Goal: Information Seeking & Learning: Compare options

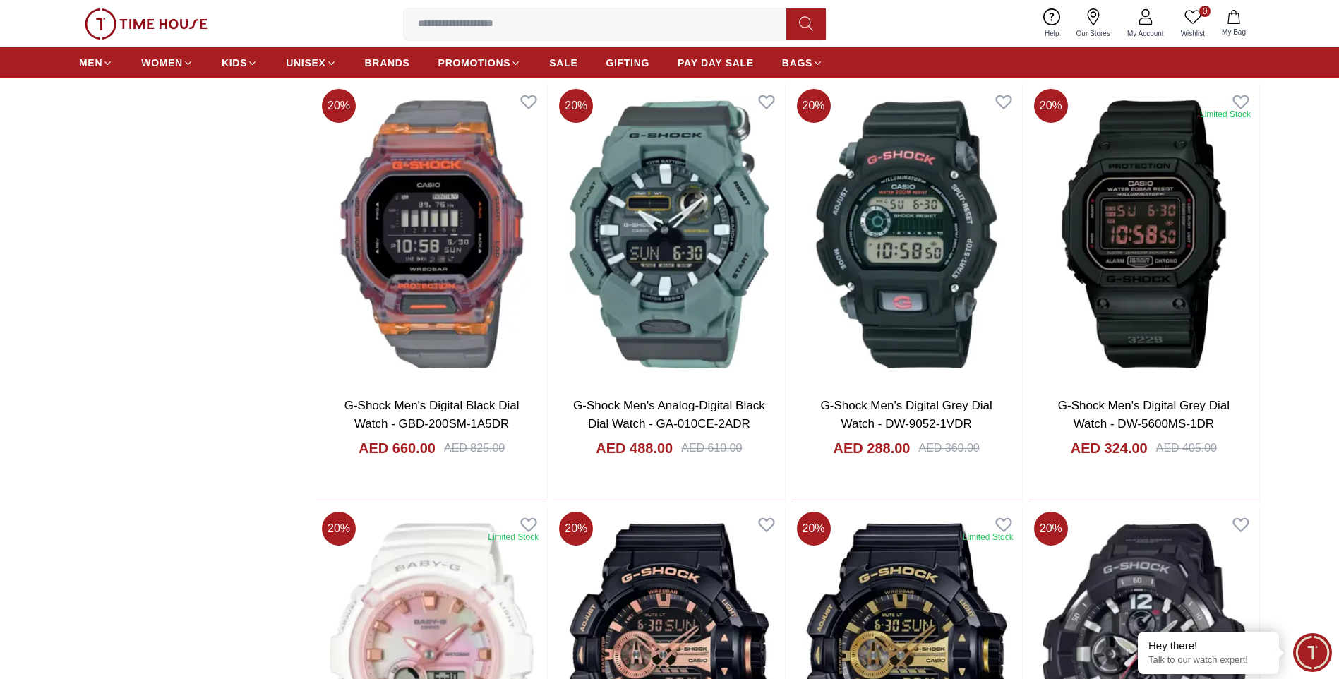
scroll to position [2259, 0]
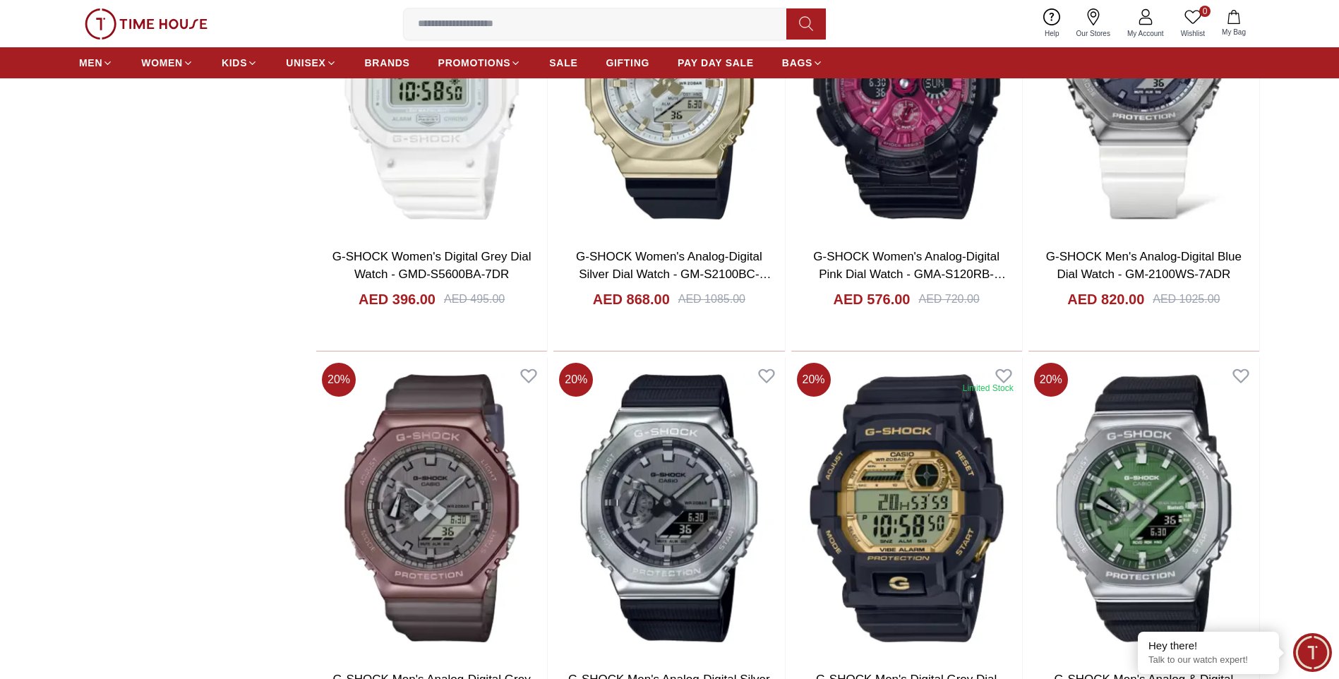
scroll to position [6423, 0]
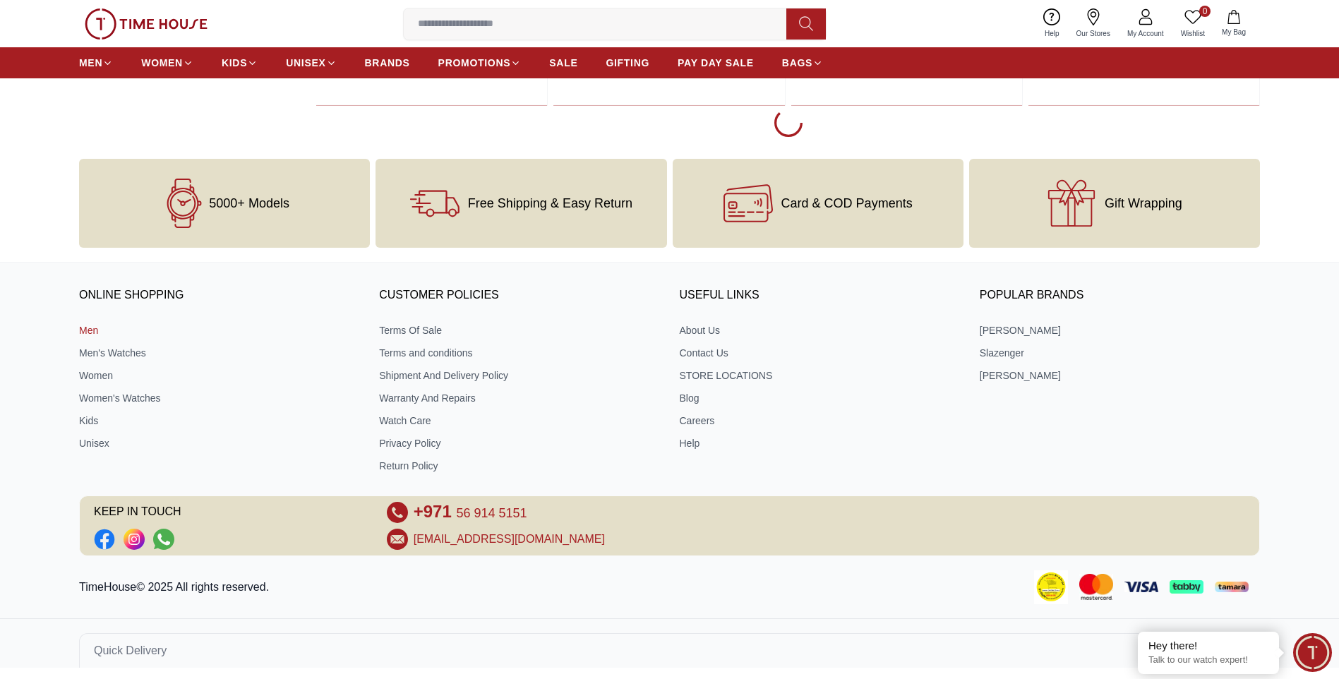
scroll to position [7024, 0]
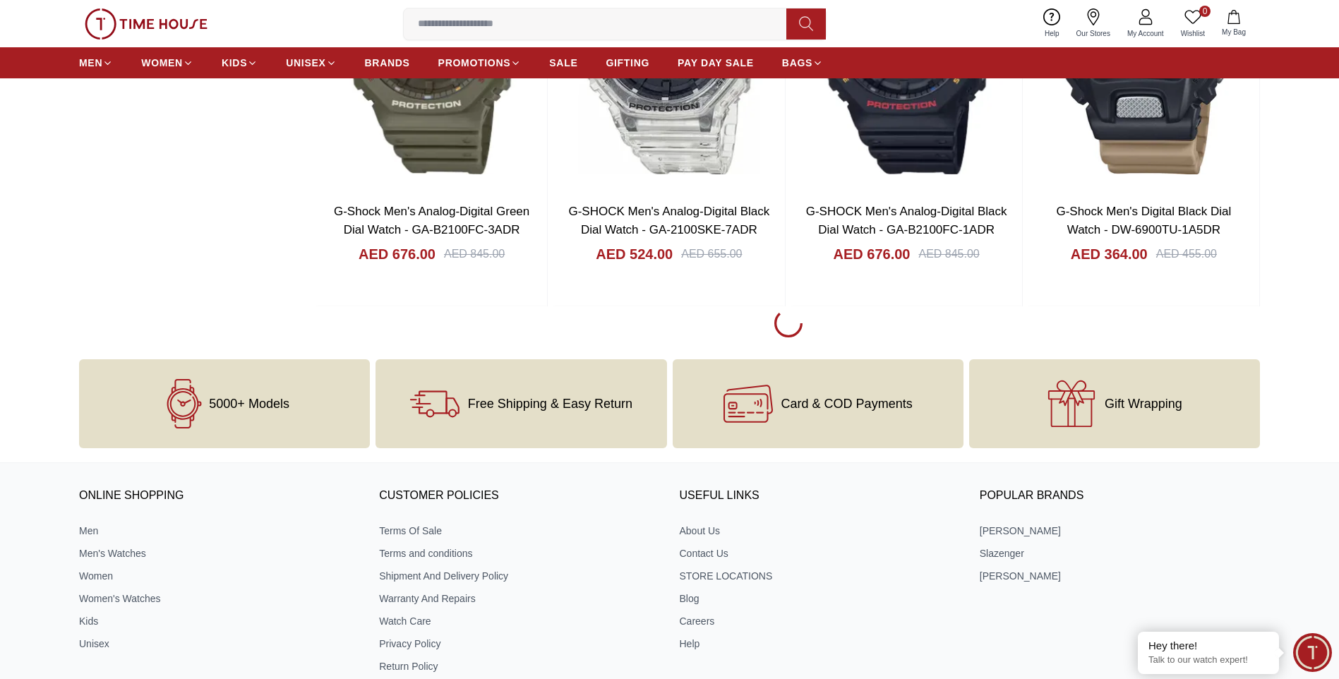
scroll to position [11188, 0]
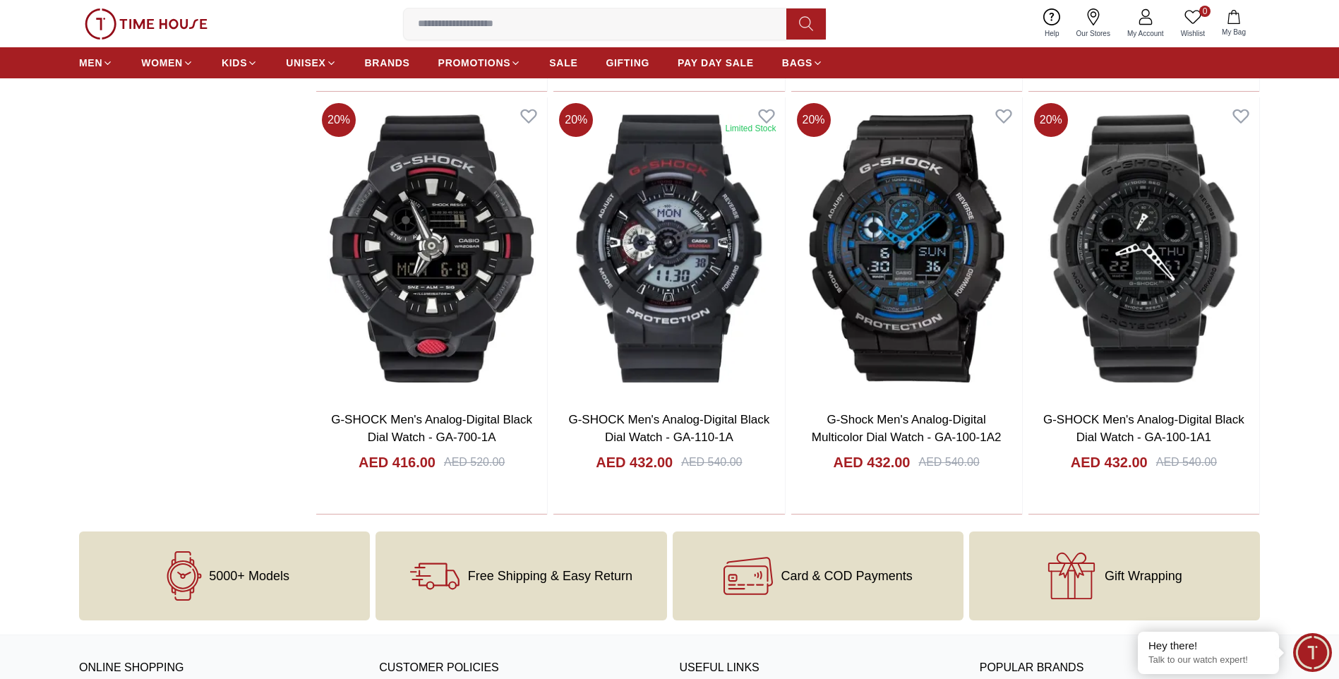
scroll to position [12599, 0]
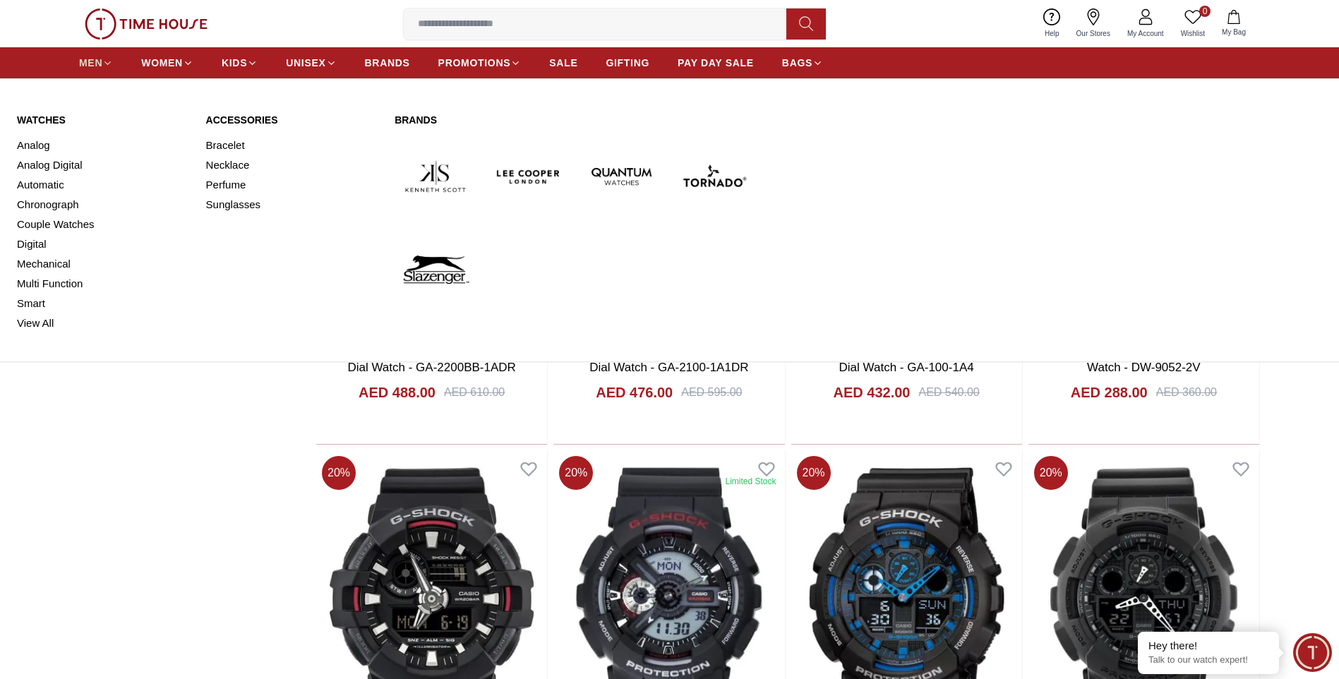
click at [94, 56] on span "MEN" at bounding box center [90, 63] width 23 height 14
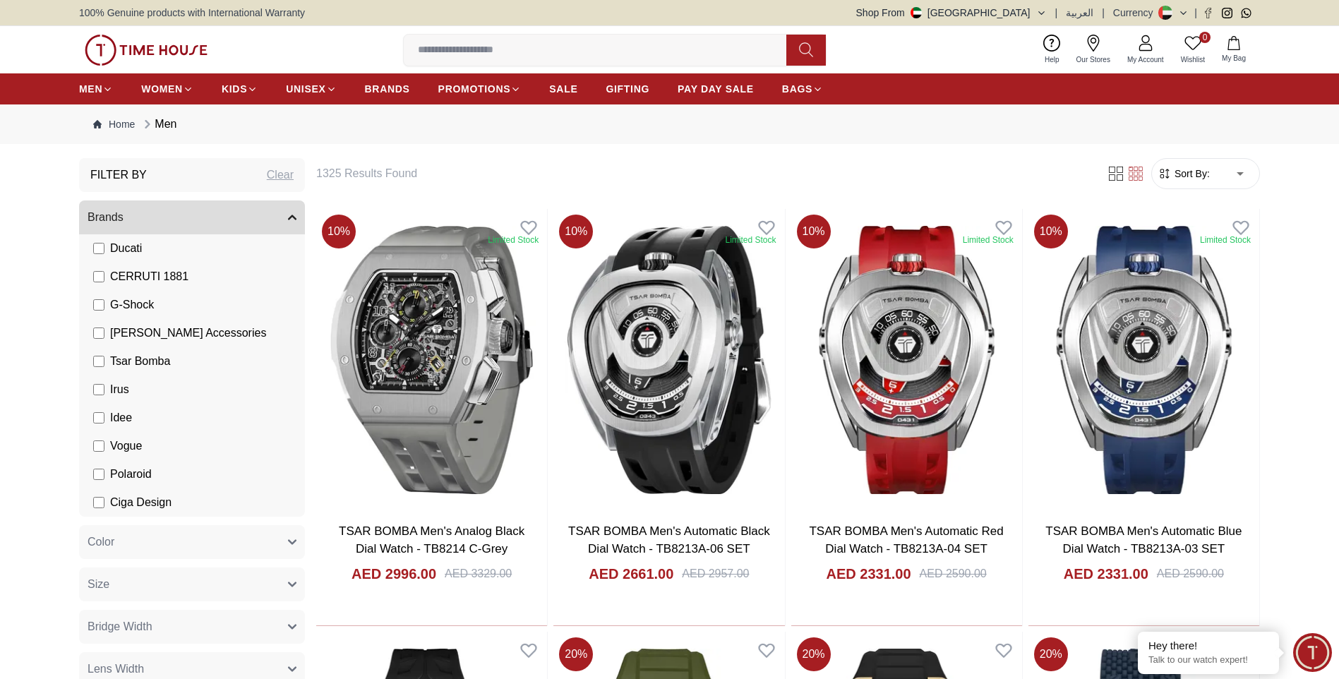
click at [286, 214] on button "Brands" at bounding box center [192, 217] width 226 height 34
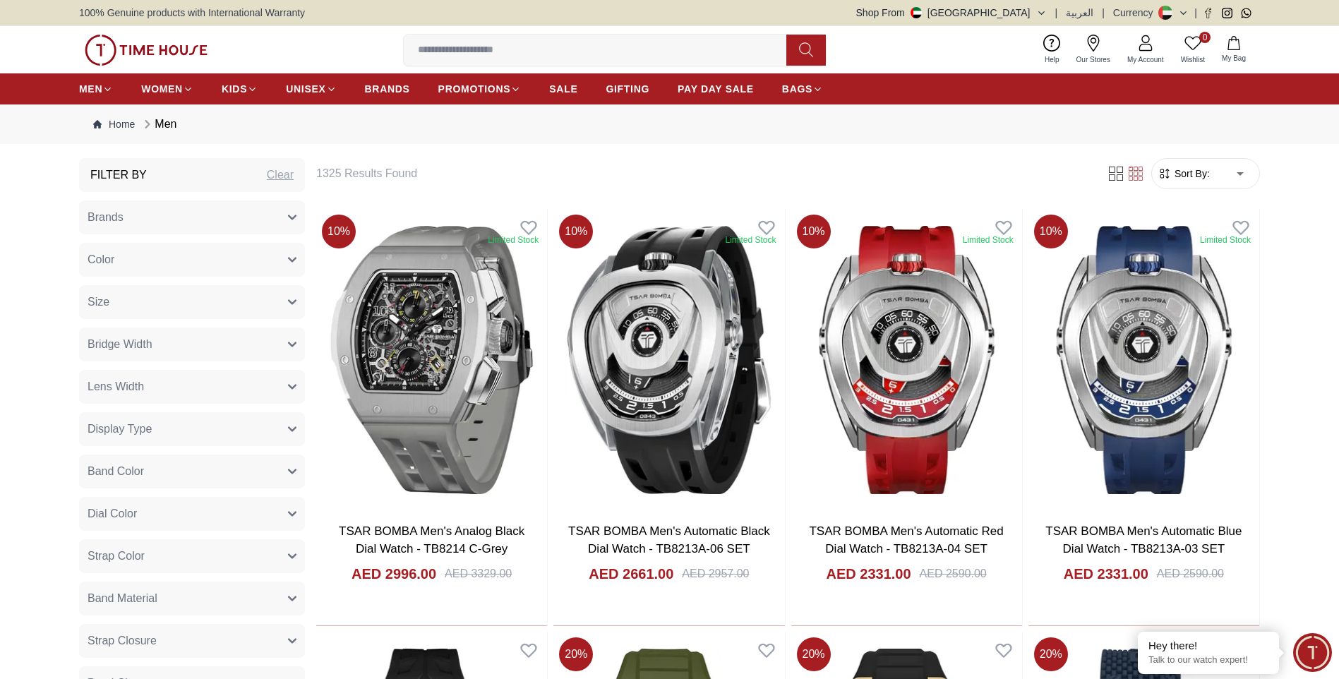
click at [285, 176] on div "Clear" at bounding box center [280, 175] width 27 height 17
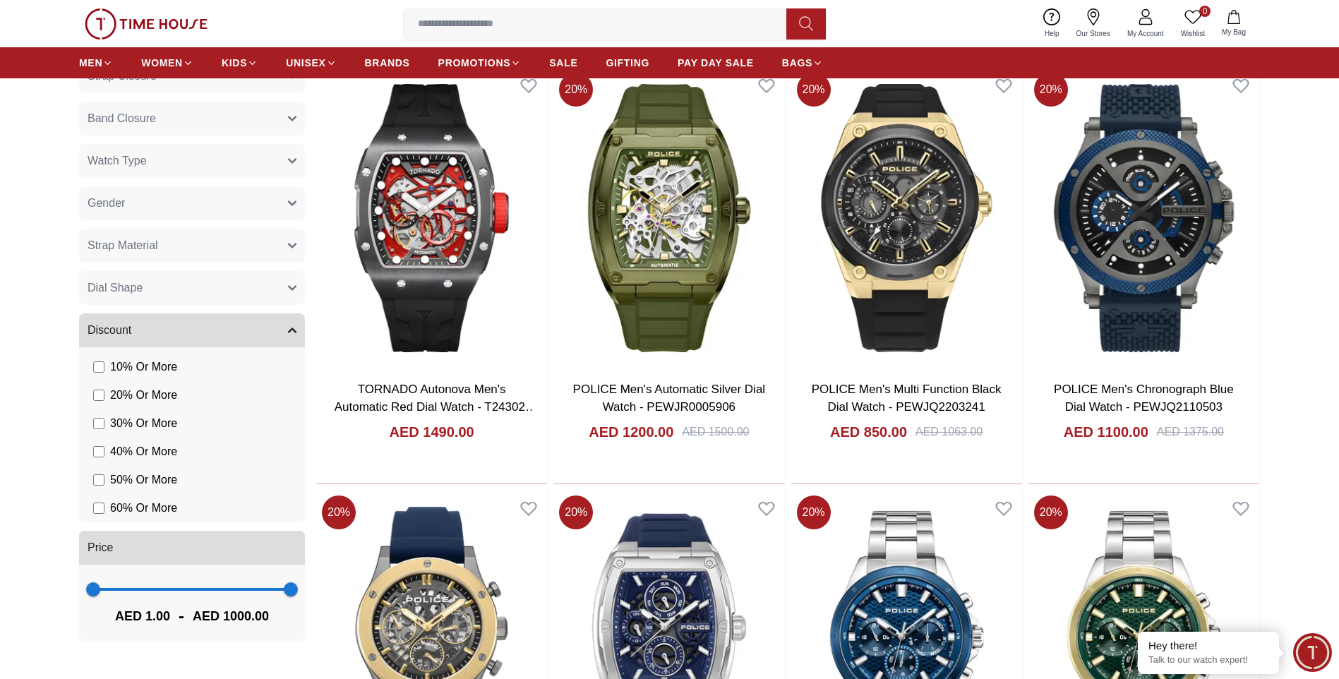
scroll to position [635, 0]
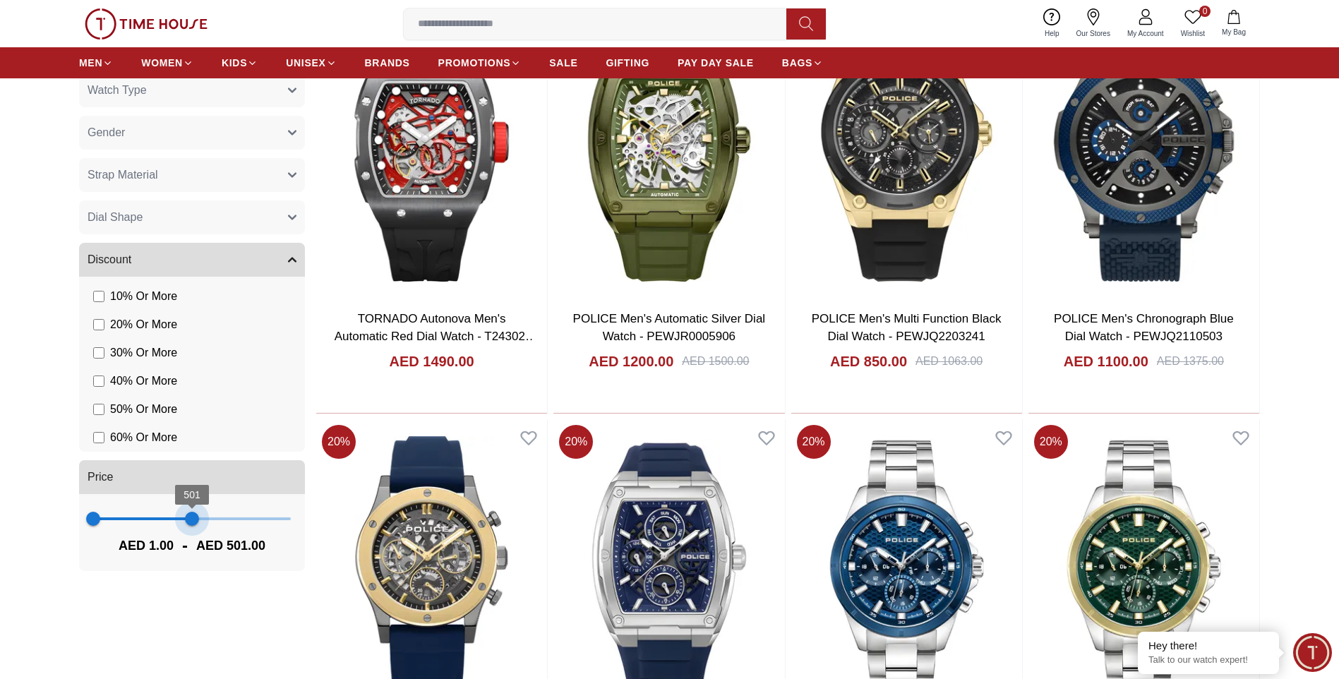
drag, startPoint x: 289, startPoint y: 522, endPoint x: 192, endPoint y: 537, distance: 98.5
click at [192, 537] on div "1 501 AED 1.00 - AED 501.00" at bounding box center [192, 532] width 226 height 77
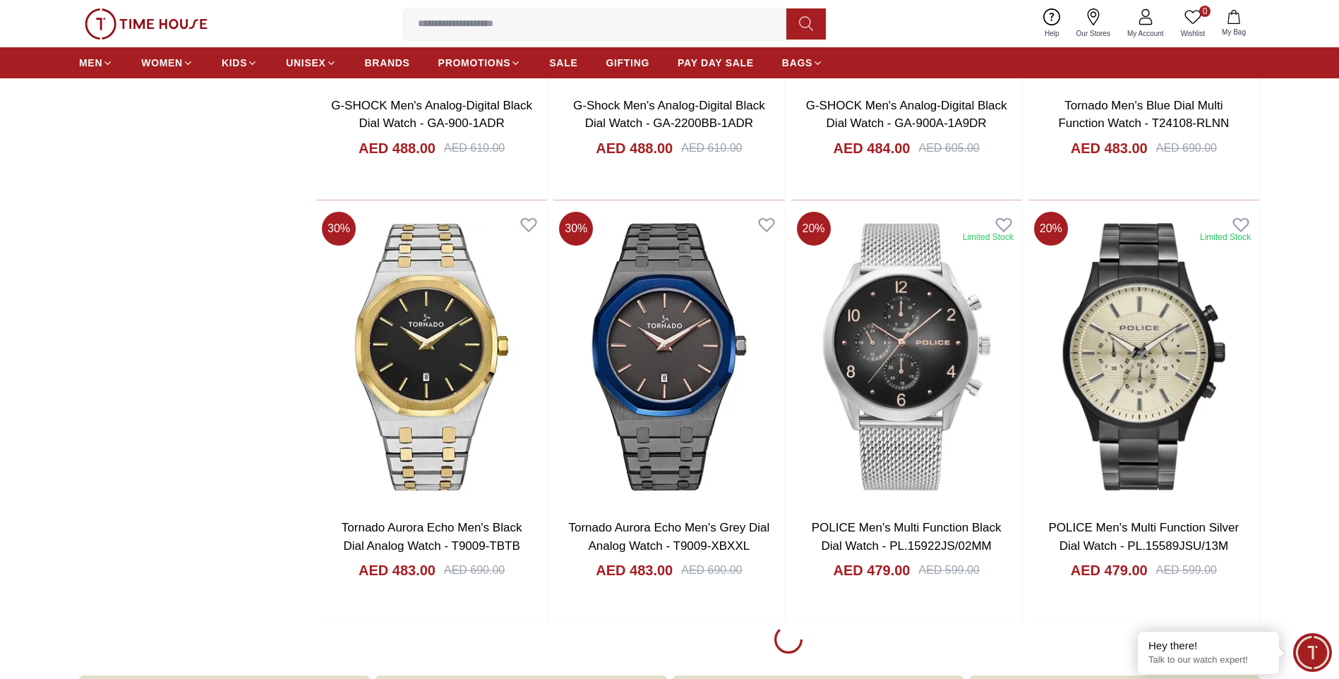
scroll to position [1765, 0]
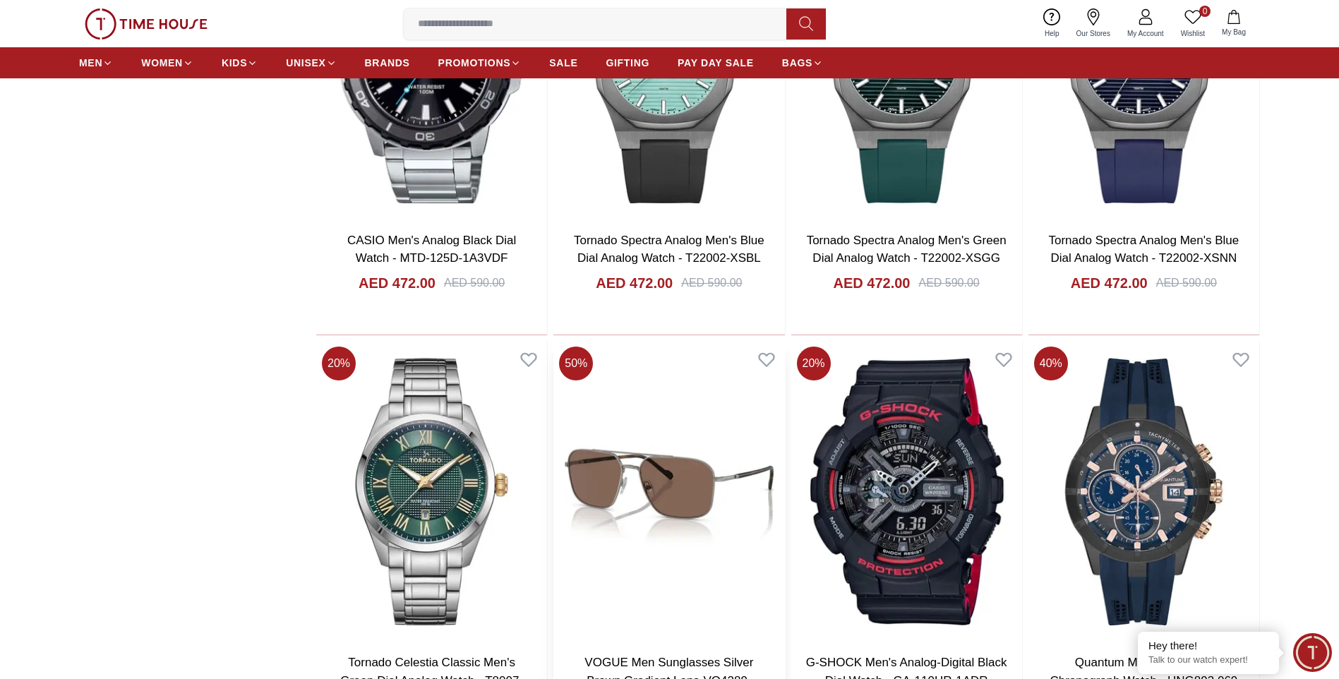
scroll to position [5152, 0]
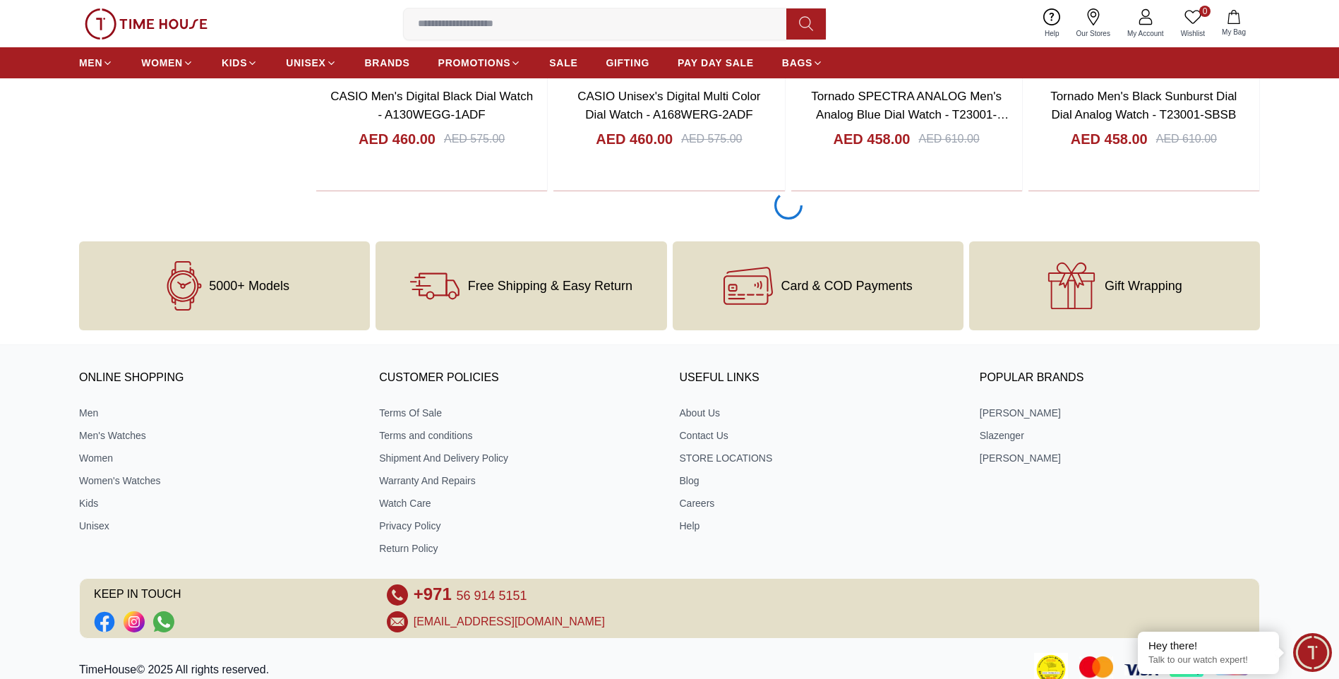
scroll to position [6211, 0]
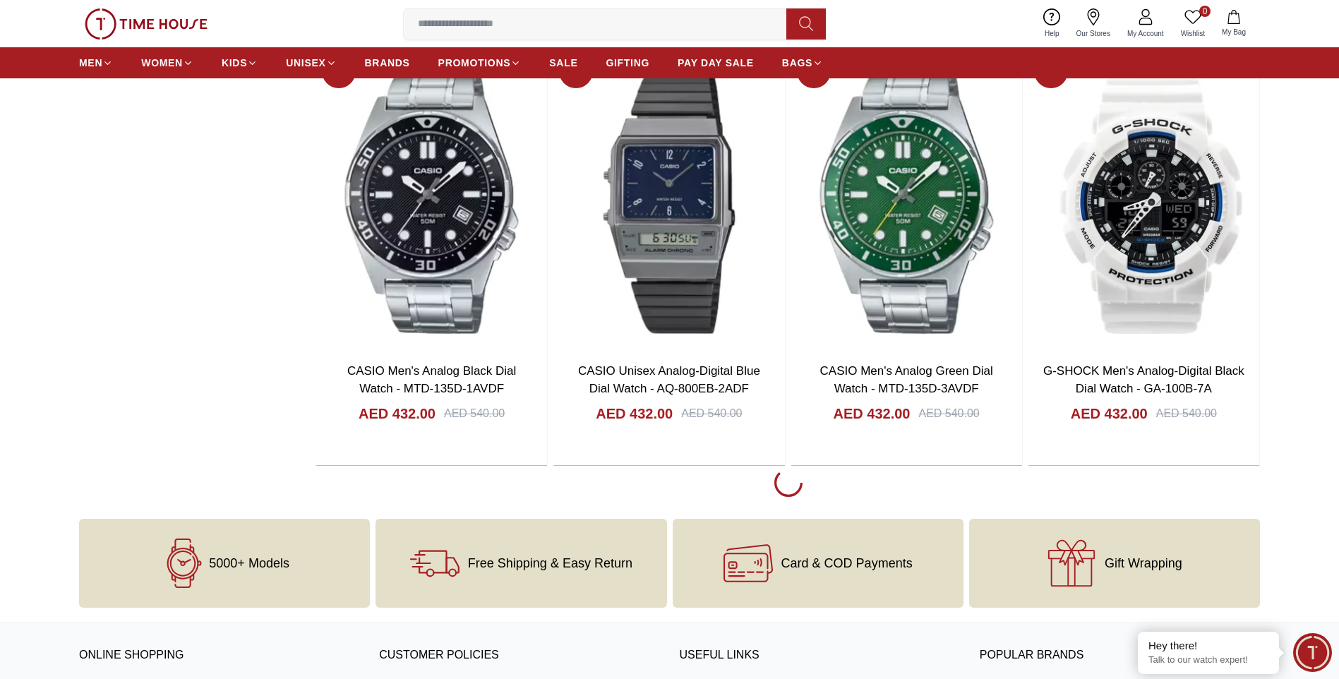
scroll to position [10587, 0]
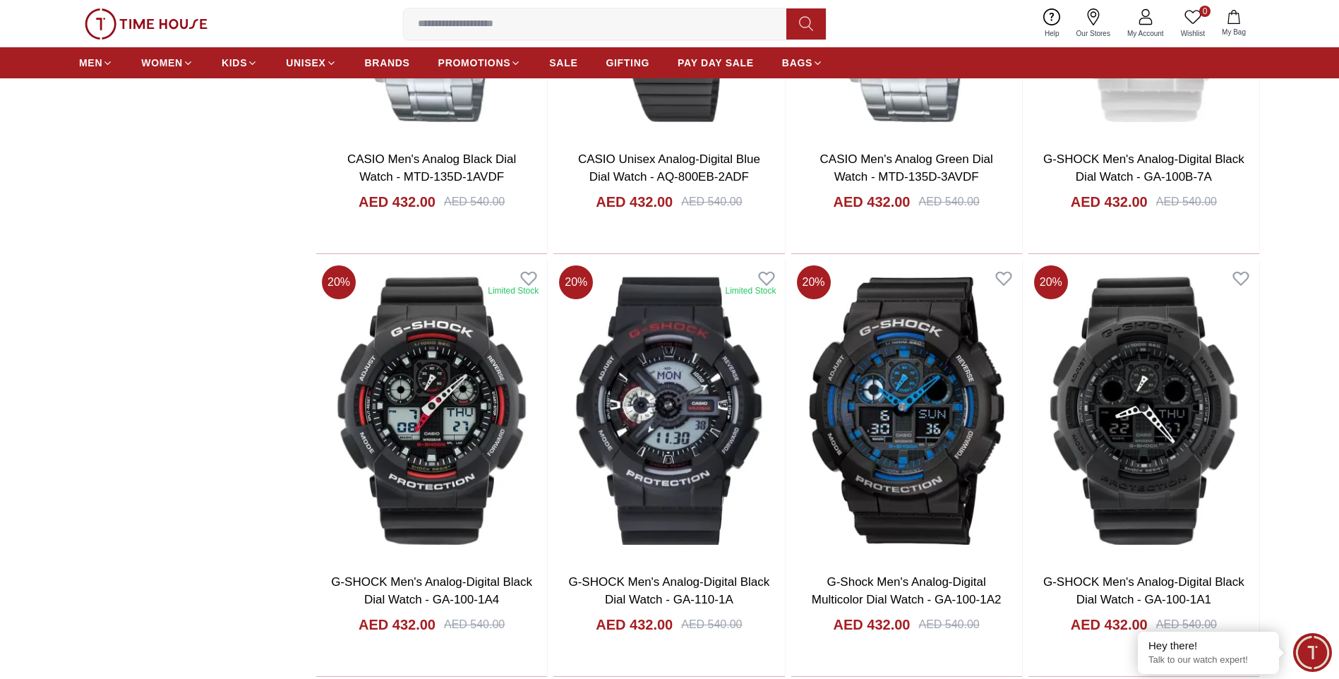
scroll to position [10446, 0]
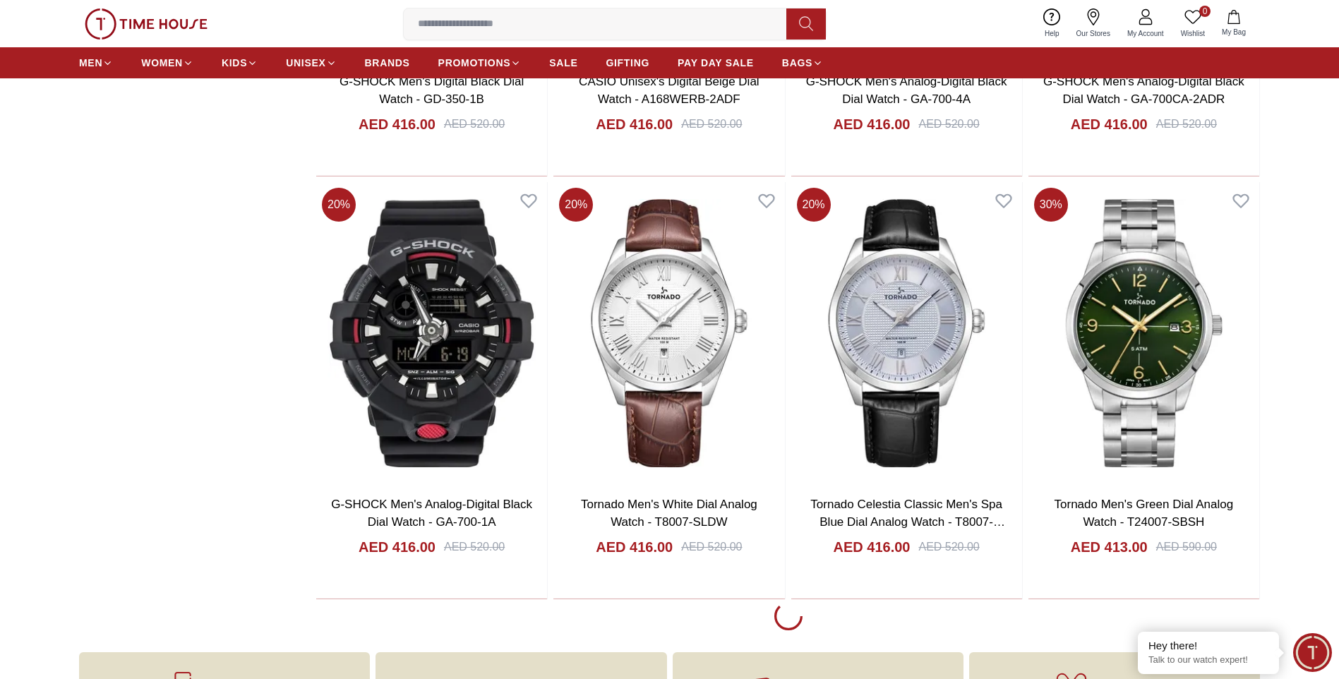
scroll to position [14469, 0]
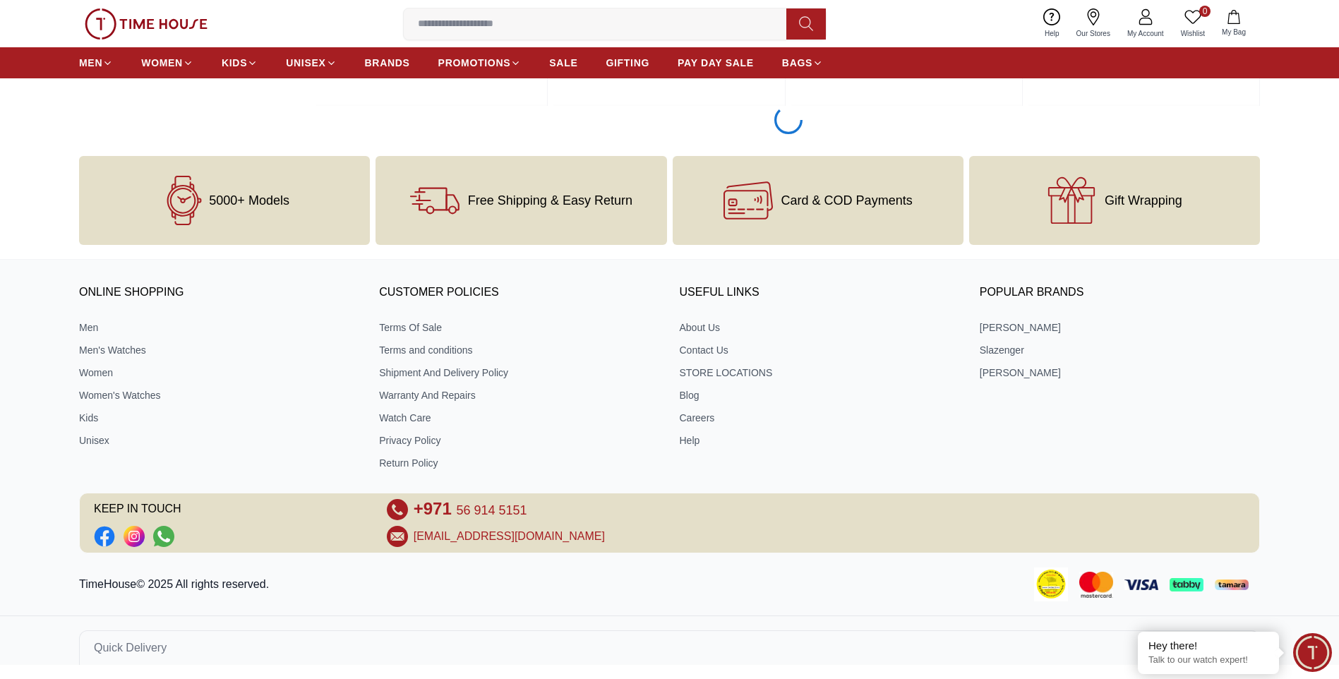
scroll to position [18836, 0]
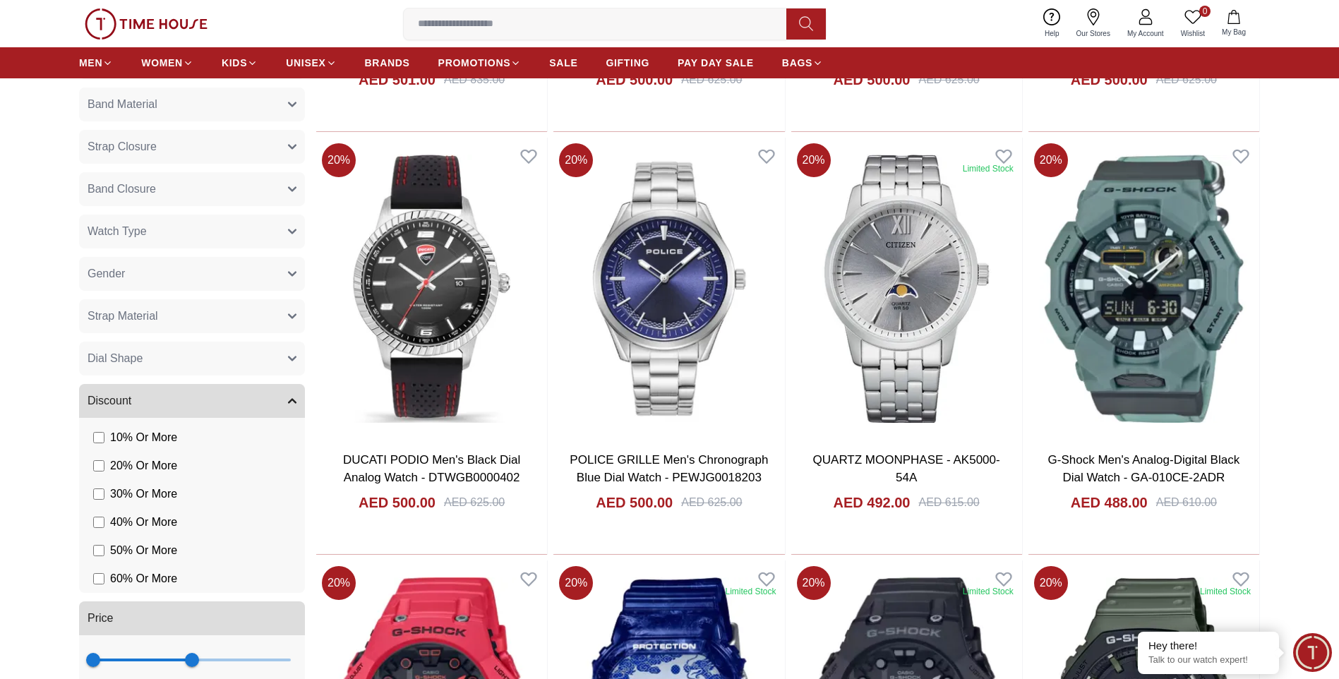
scroll to position [635, 0]
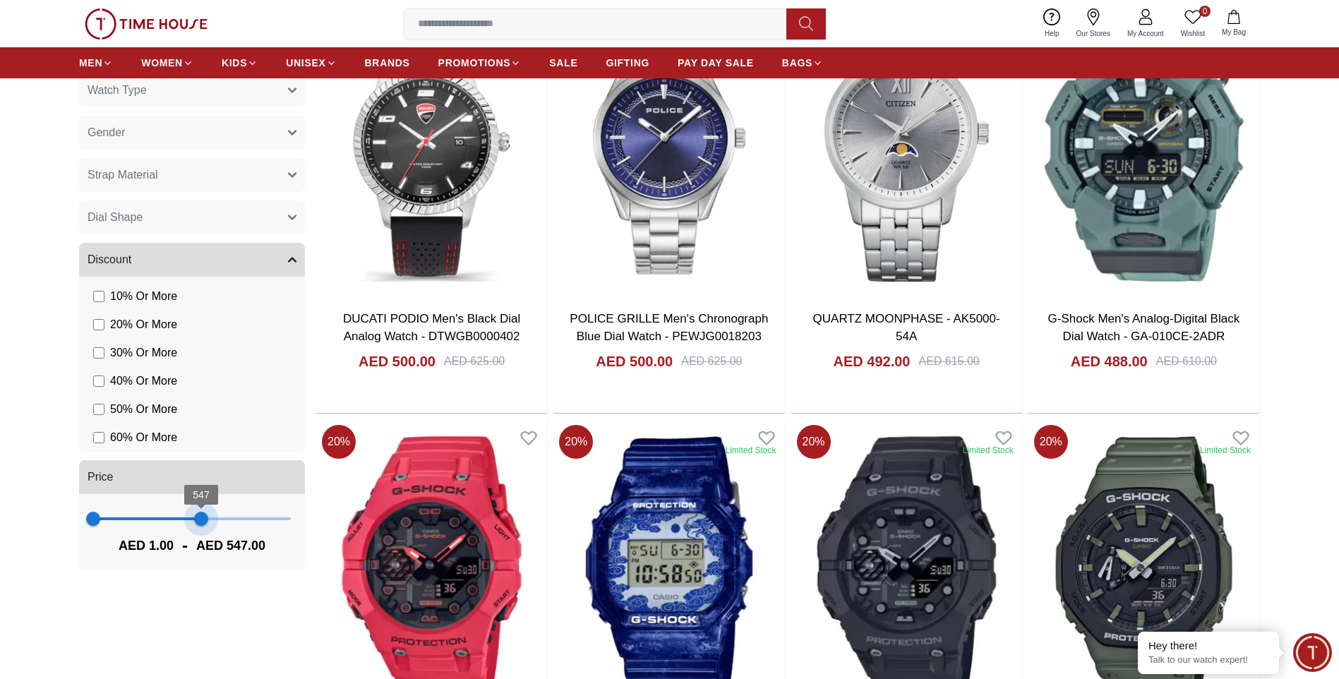
type input "***"
drag, startPoint x: 190, startPoint y: 520, endPoint x: 202, endPoint y: 520, distance: 12.0
click at [202, 520] on span "550" at bounding box center [202, 519] width 14 height 14
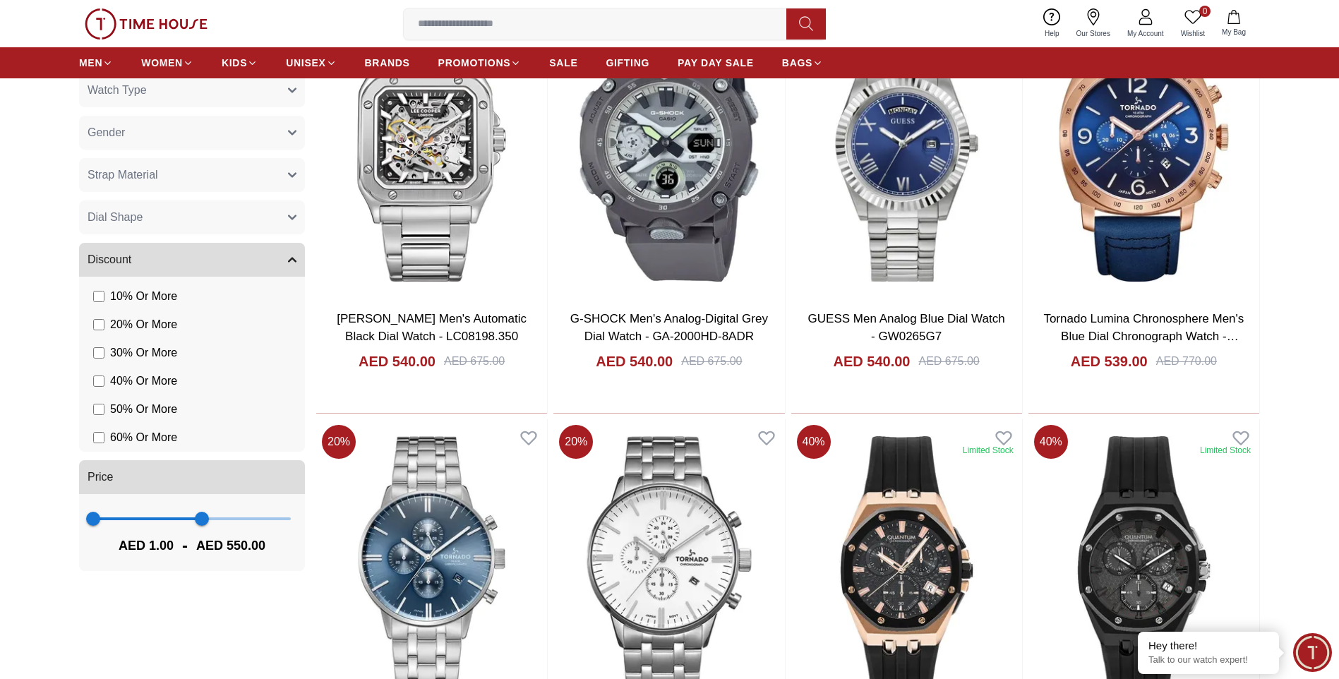
scroll to position [494, 0]
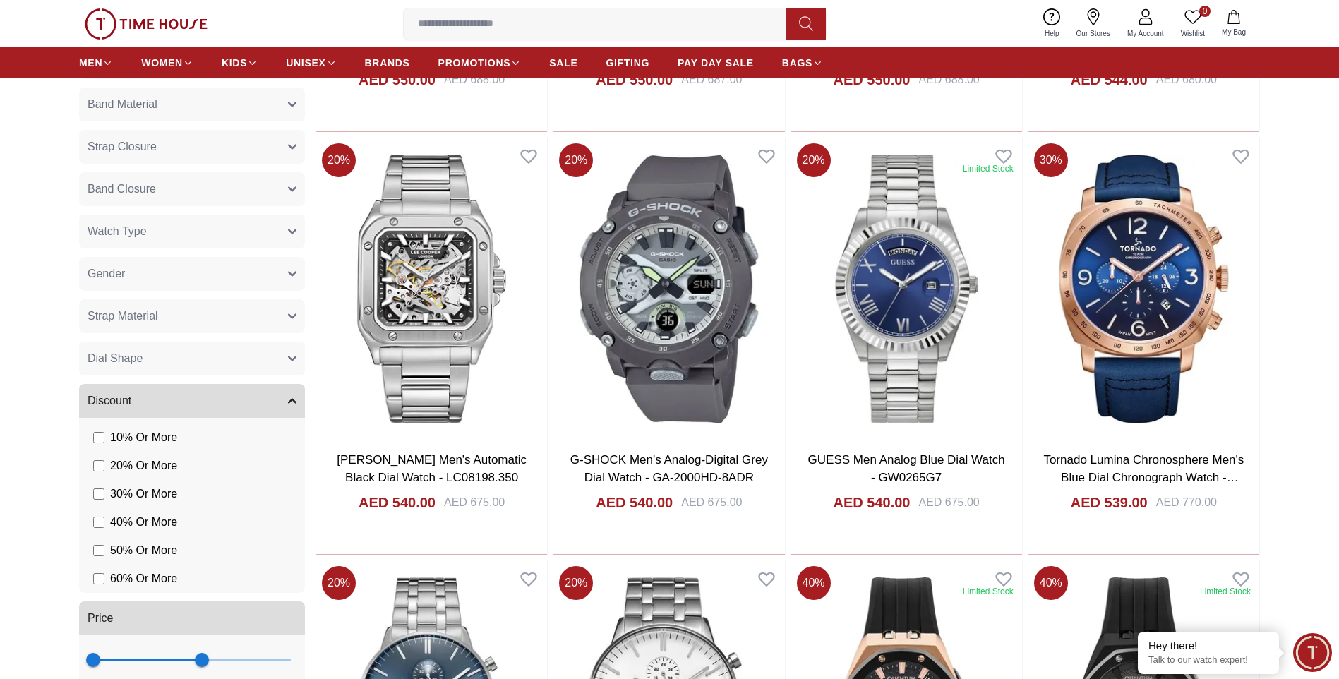
click at [218, 282] on button "Gender" at bounding box center [192, 274] width 226 height 34
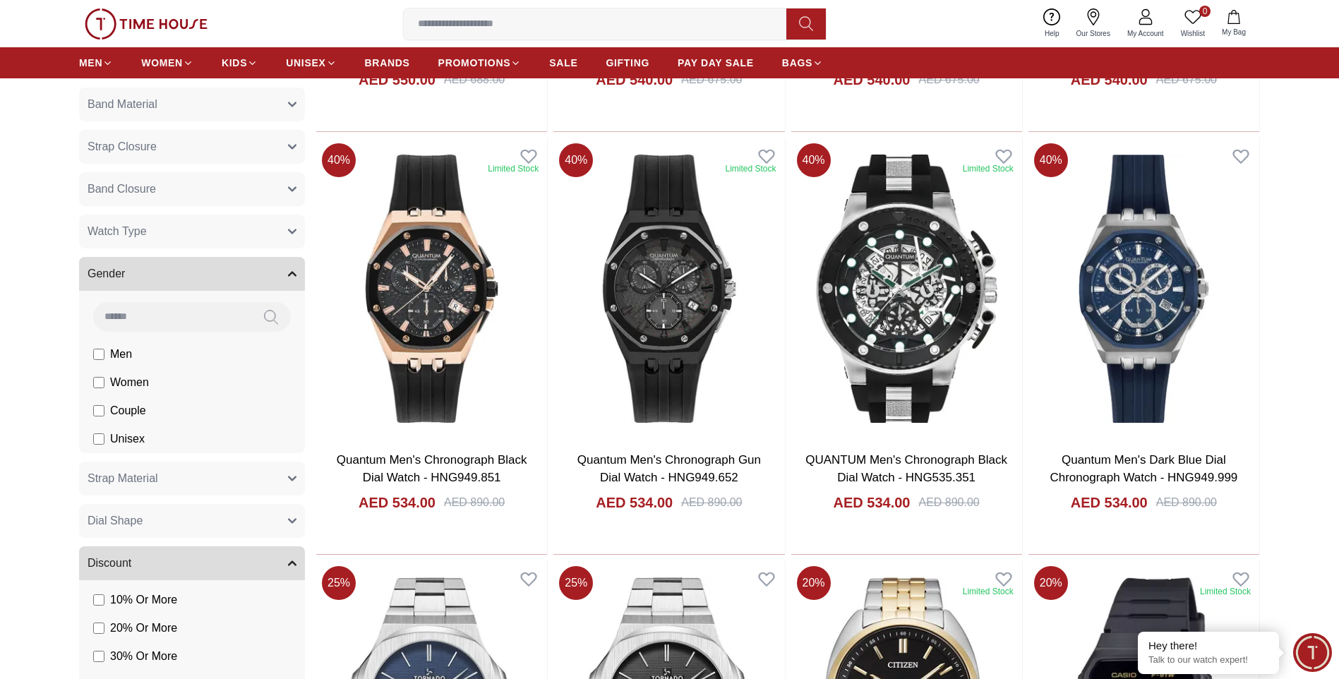
click at [238, 270] on button "Gender" at bounding box center [192, 274] width 226 height 34
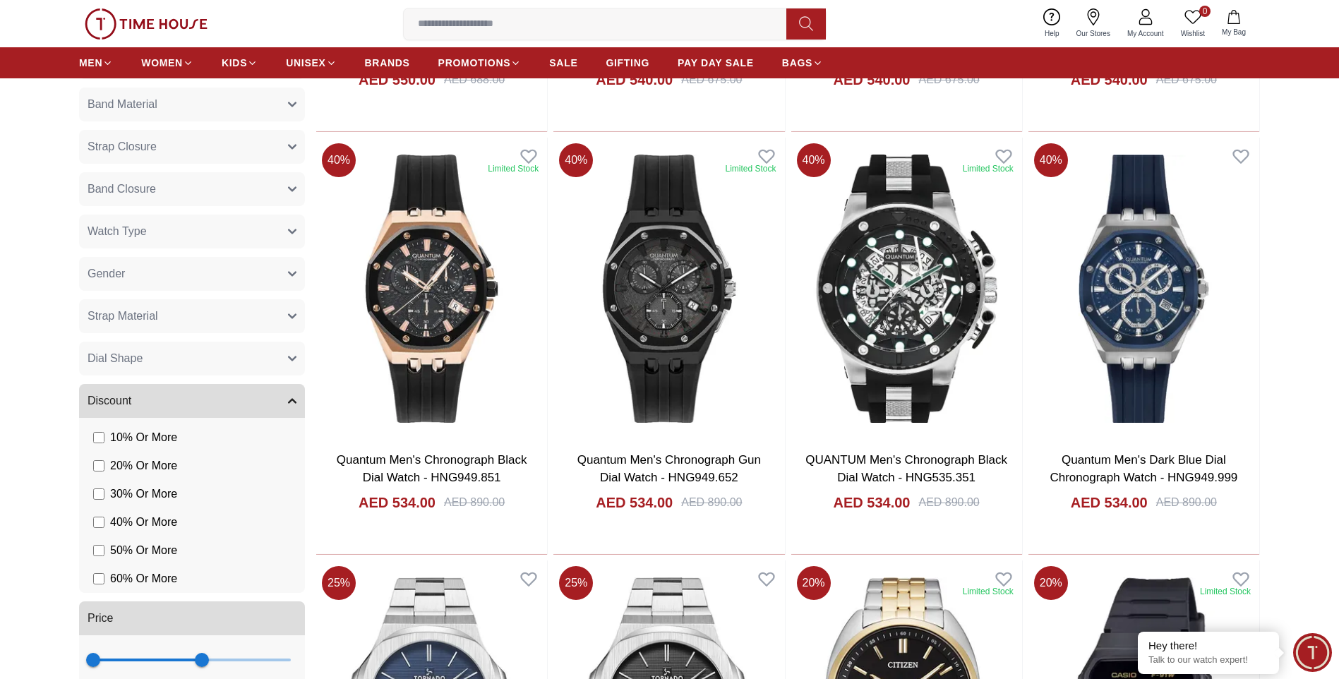
click at [220, 238] on button "Watch Type" at bounding box center [192, 232] width 226 height 34
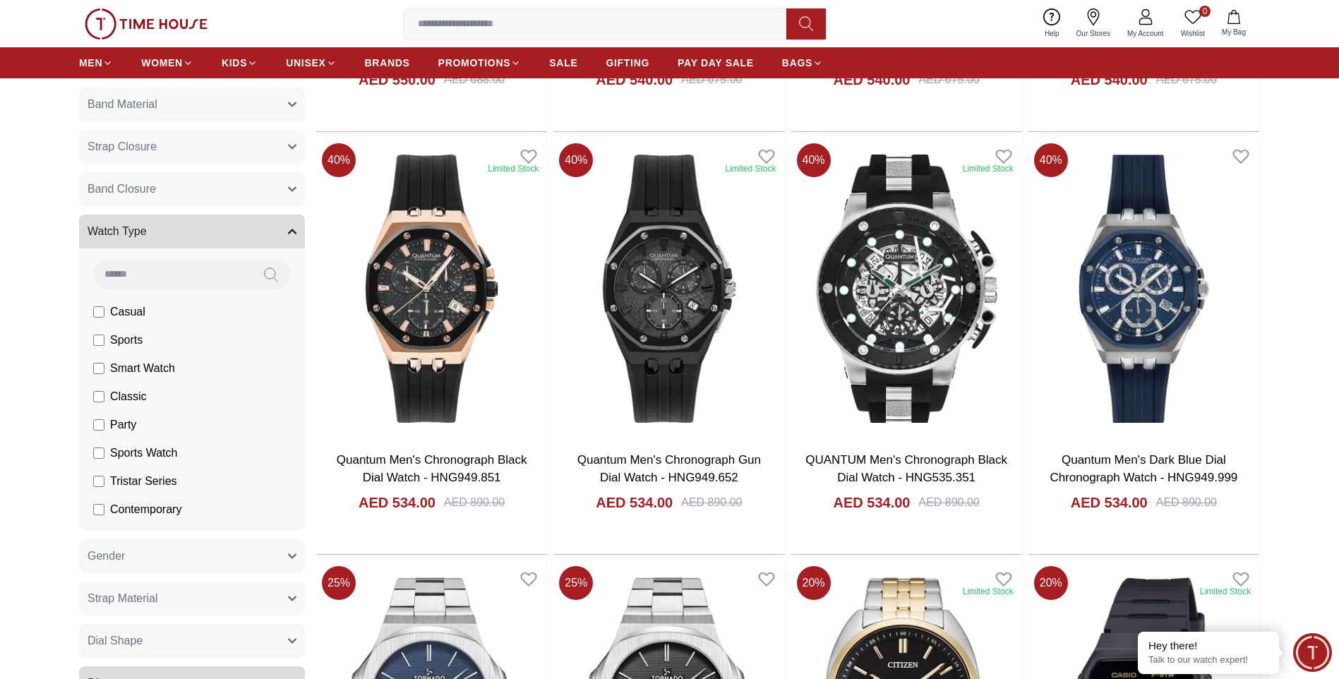
scroll to position [106, 0]
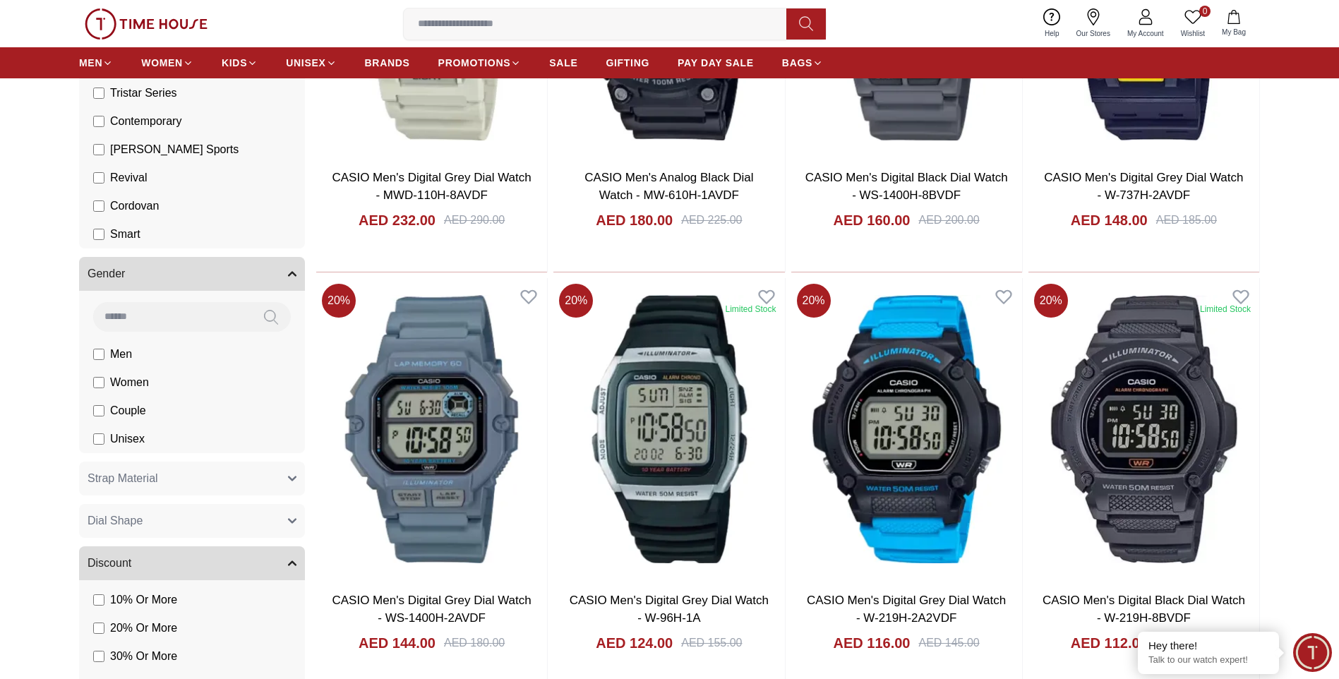
scroll to position [494, 0]
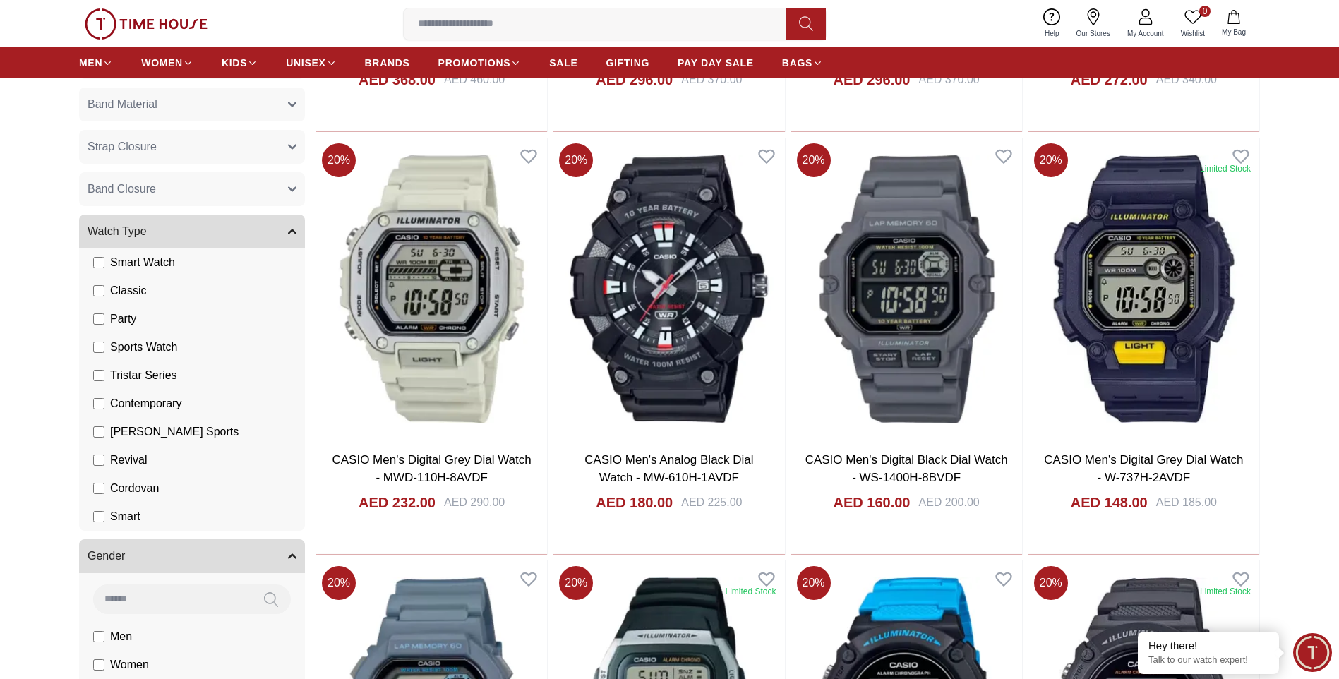
click at [0, 0] on li "Sports Watch" at bounding box center [0, 0] width 0 height 0
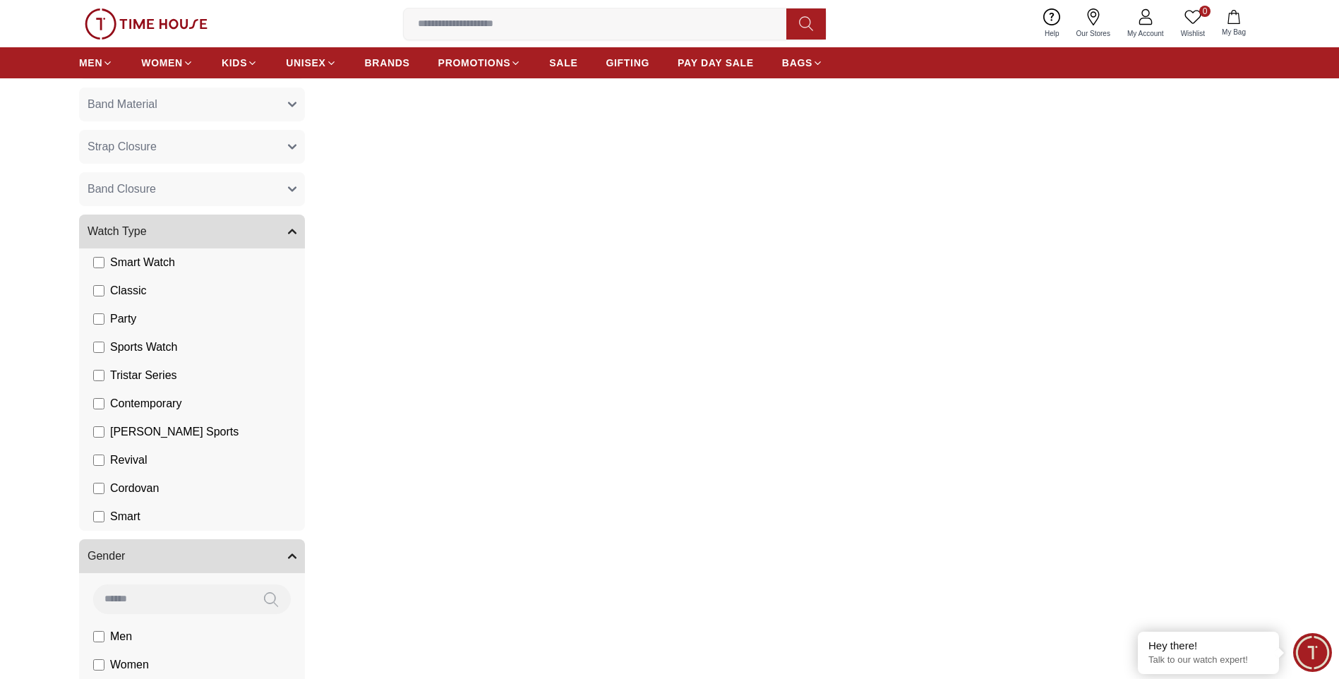
scroll to position [423, 0]
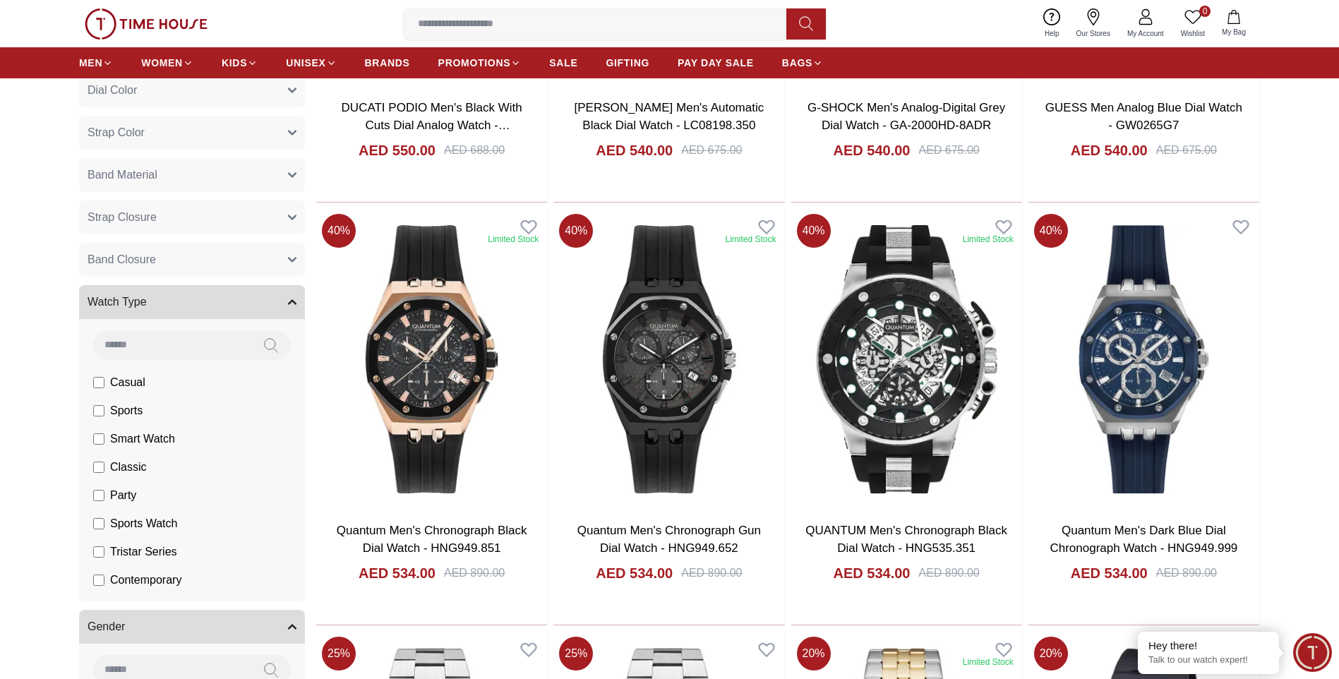
click at [253, 308] on button "Watch Type" at bounding box center [192, 302] width 226 height 34
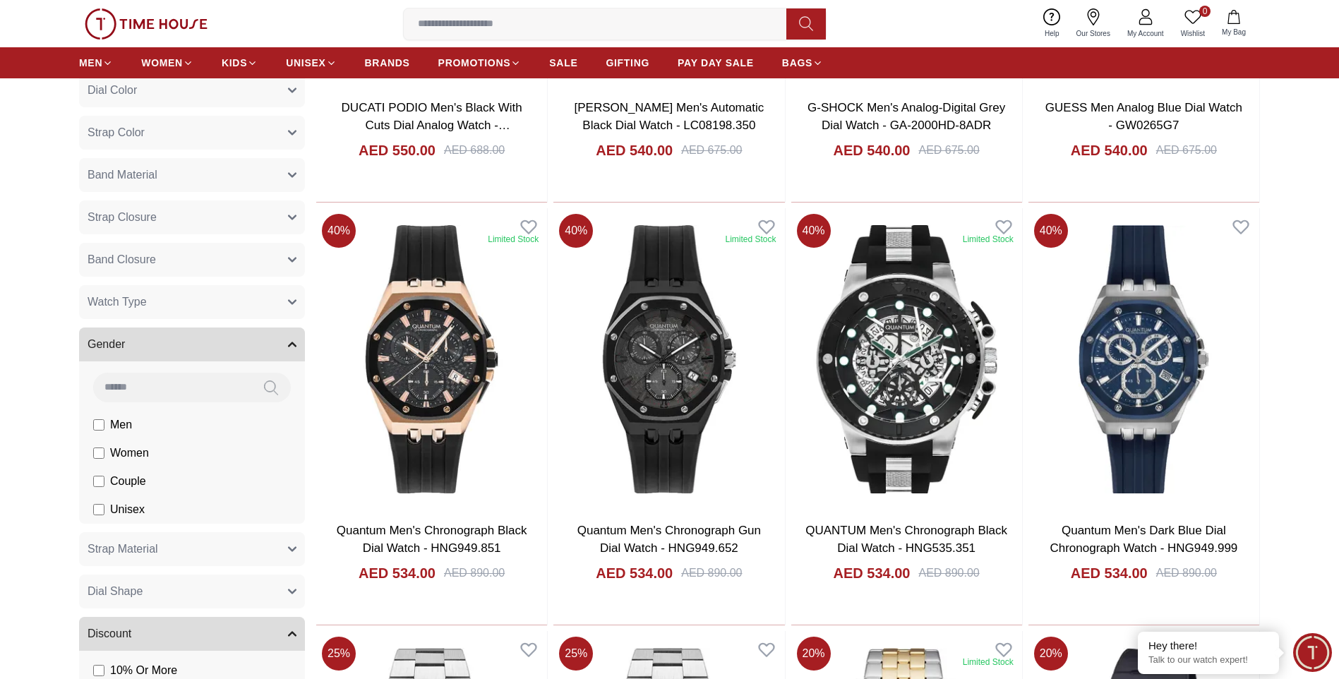
click at [198, 265] on button "Band Closure" at bounding box center [192, 260] width 226 height 34
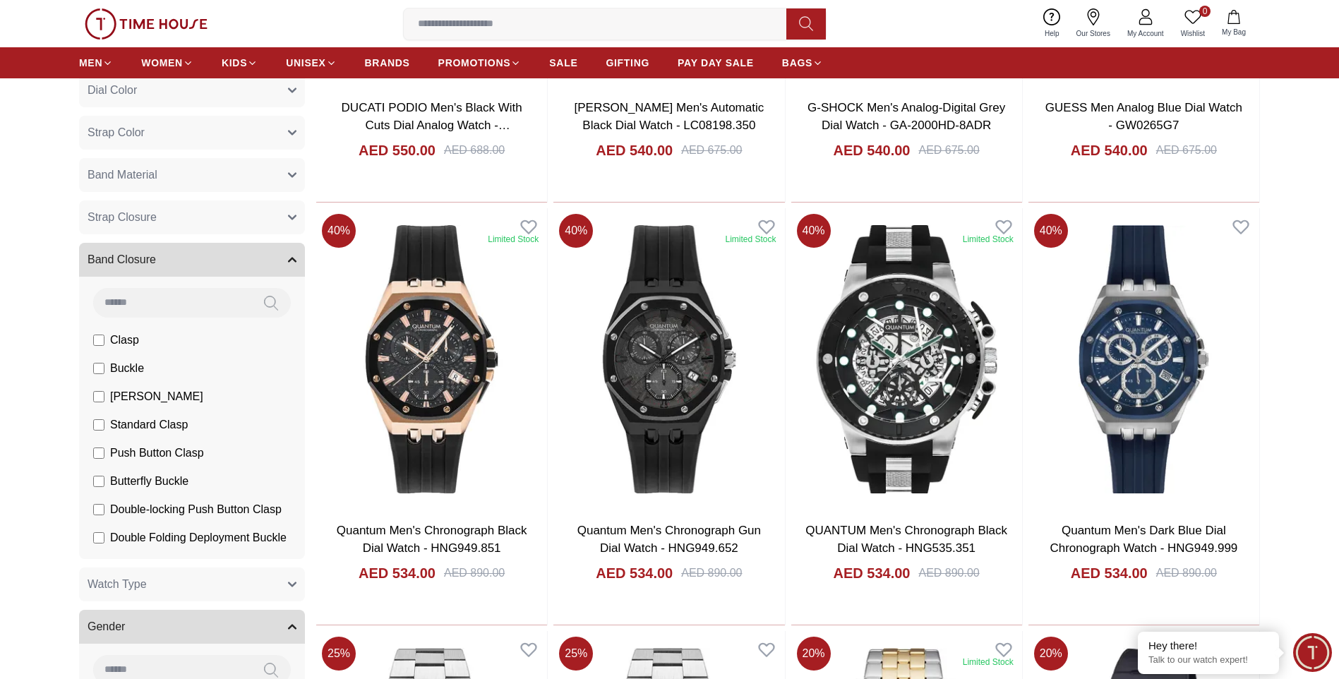
click at [198, 265] on button "Band Closure" at bounding box center [192, 260] width 226 height 34
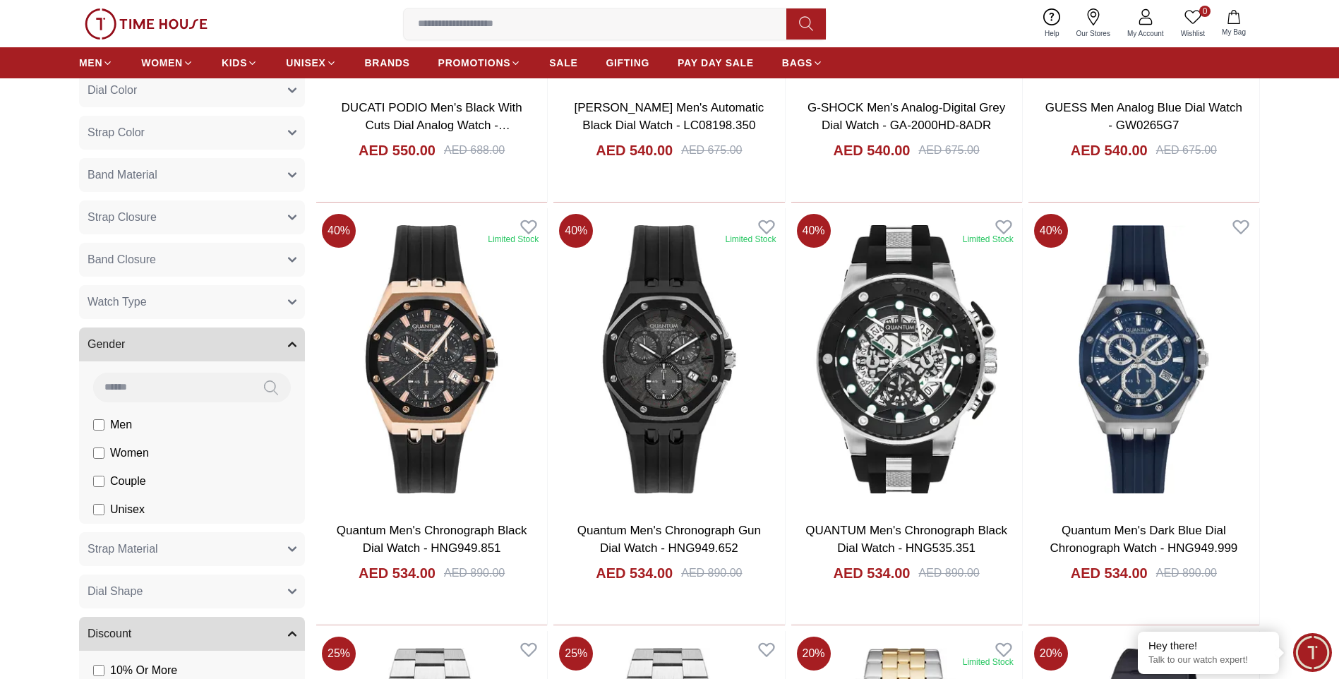
click at [185, 225] on button "Strap Closure" at bounding box center [192, 217] width 226 height 34
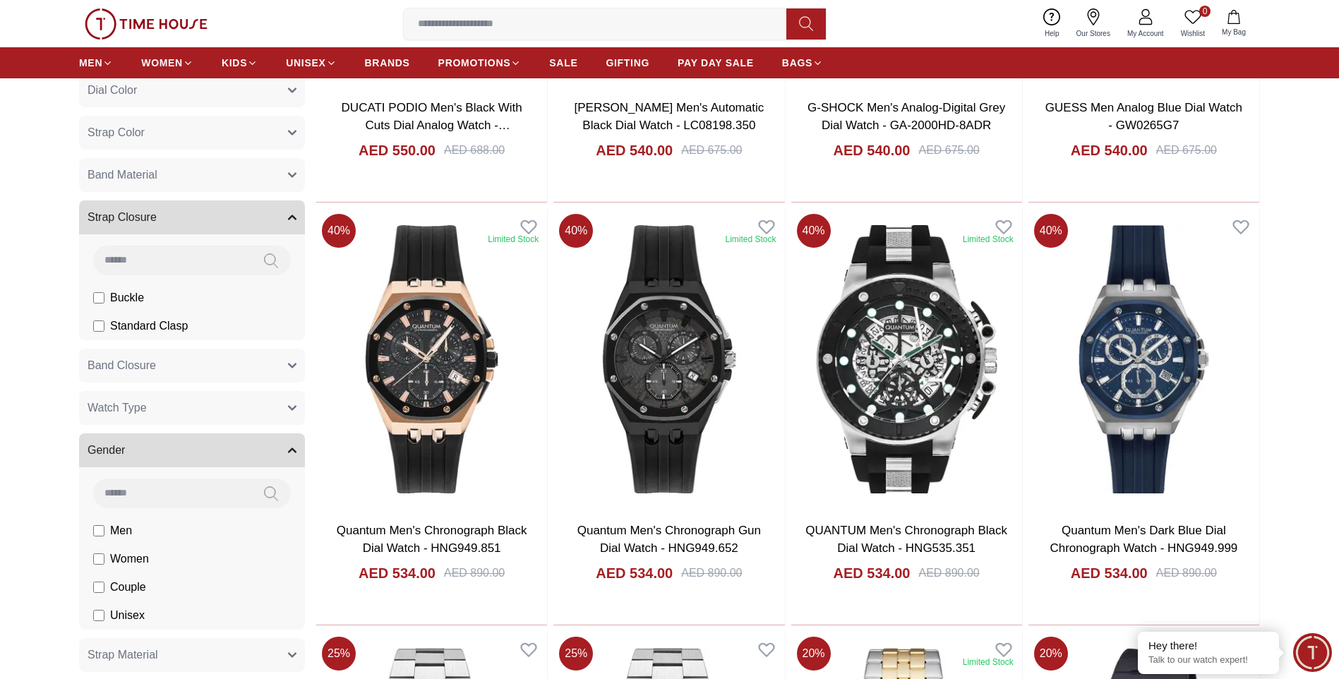
click at [185, 225] on button "Strap Closure" at bounding box center [192, 217] width 226 height 34
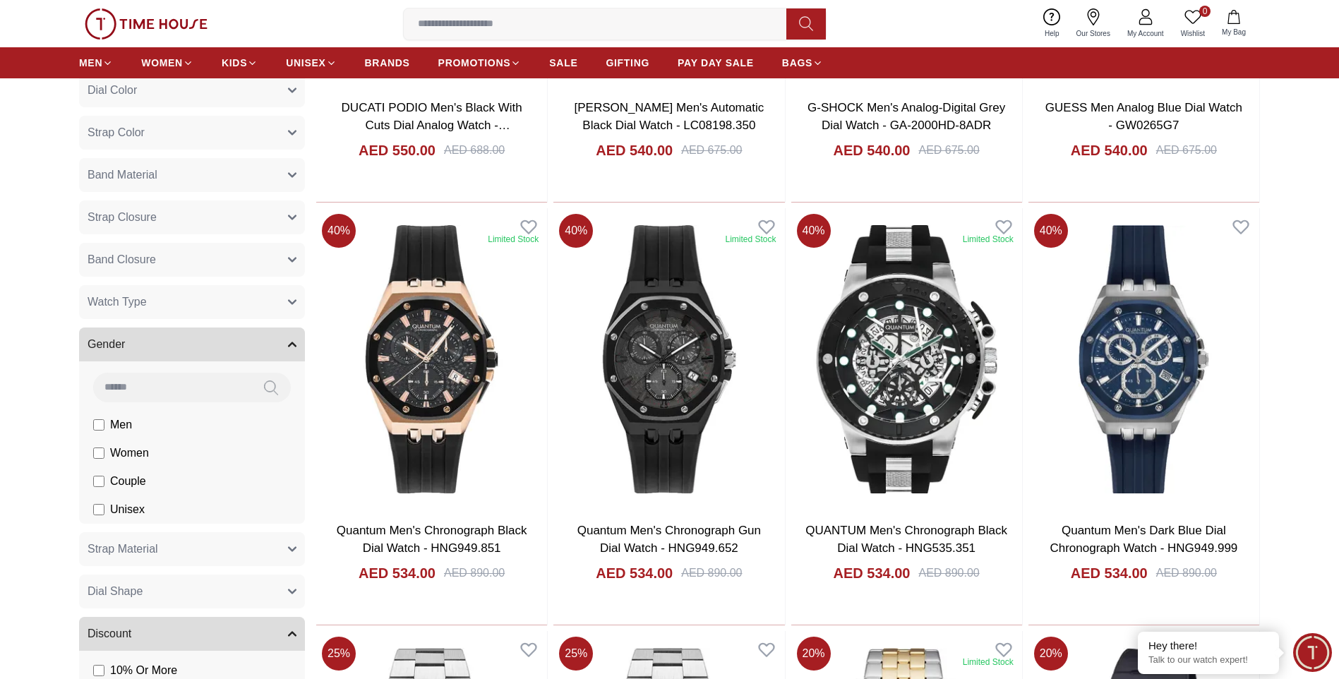
drag, startPoint x: 186, startPoint y: 226, endPoint x: 191, endPoint y: 256, distance: 30.7
drag, startPoint x: 0, startPoint y: 239, endPoint x: 26, endPoint y: 277, distance: 46.2
drag, startPoint x: 26, startPoint y: 277, endPoint x: 42, endPoint y: 311, distance: 37.6
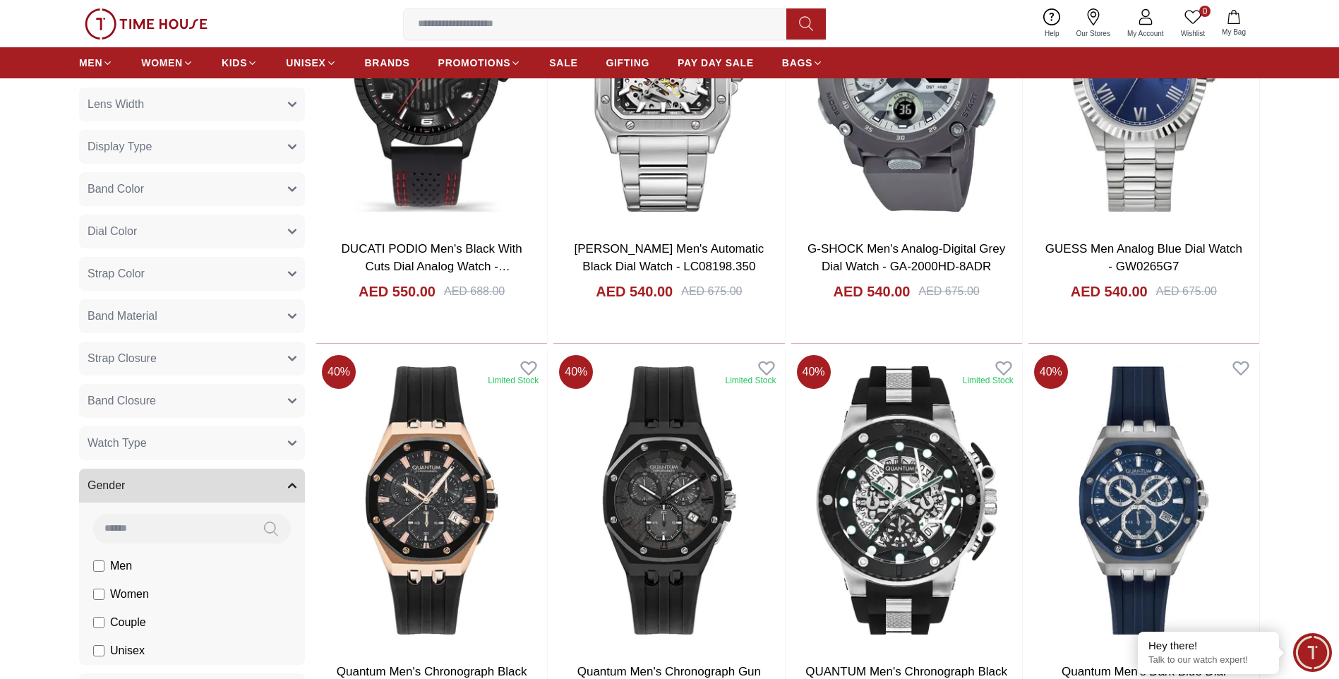
scroll to position [212, 0]
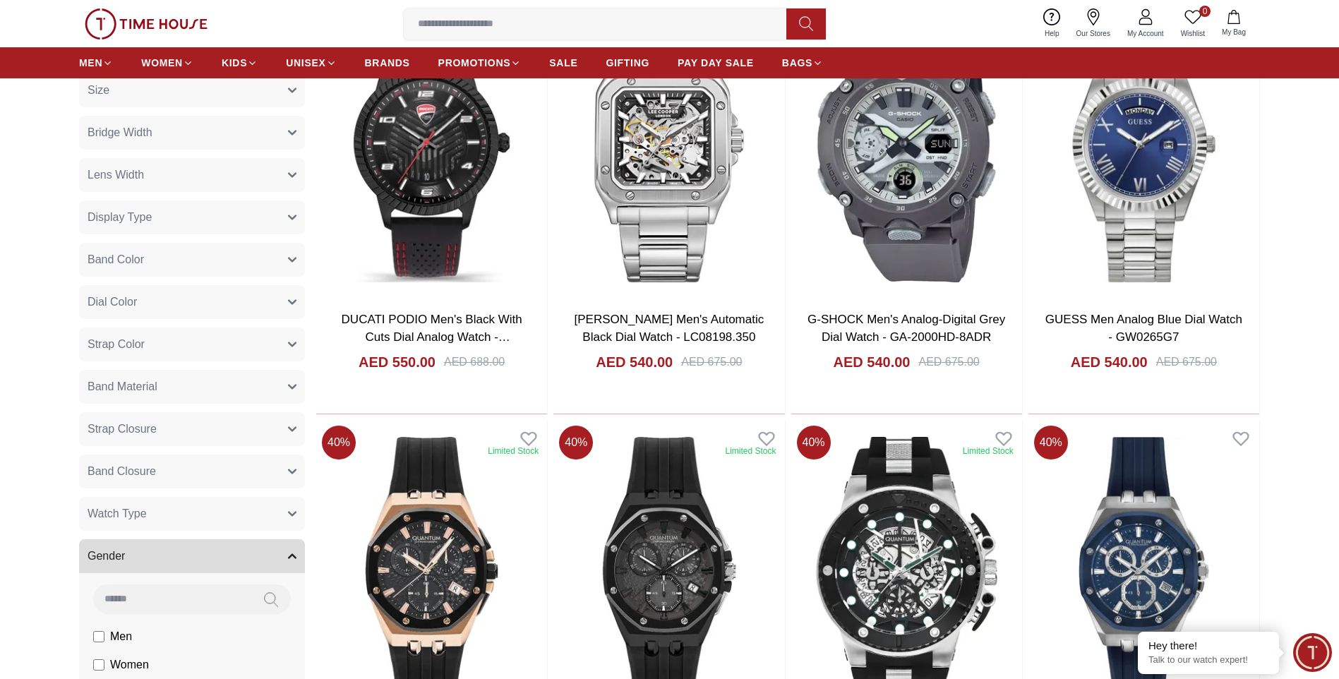
click at [114, 385] on span "Band Material" at bounding box center [123, 386] width 70 height 17
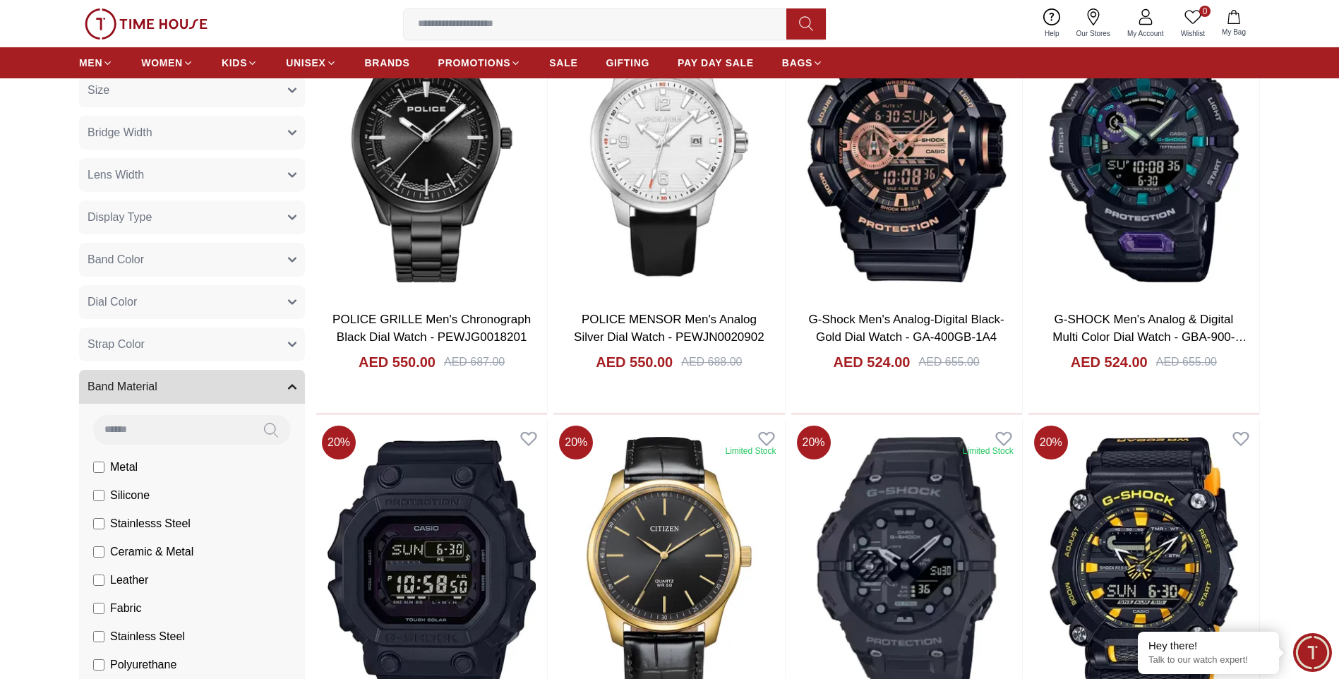
click at [0, 0] on label "Metal" at bounding box center [0, 0] width 0 height 0
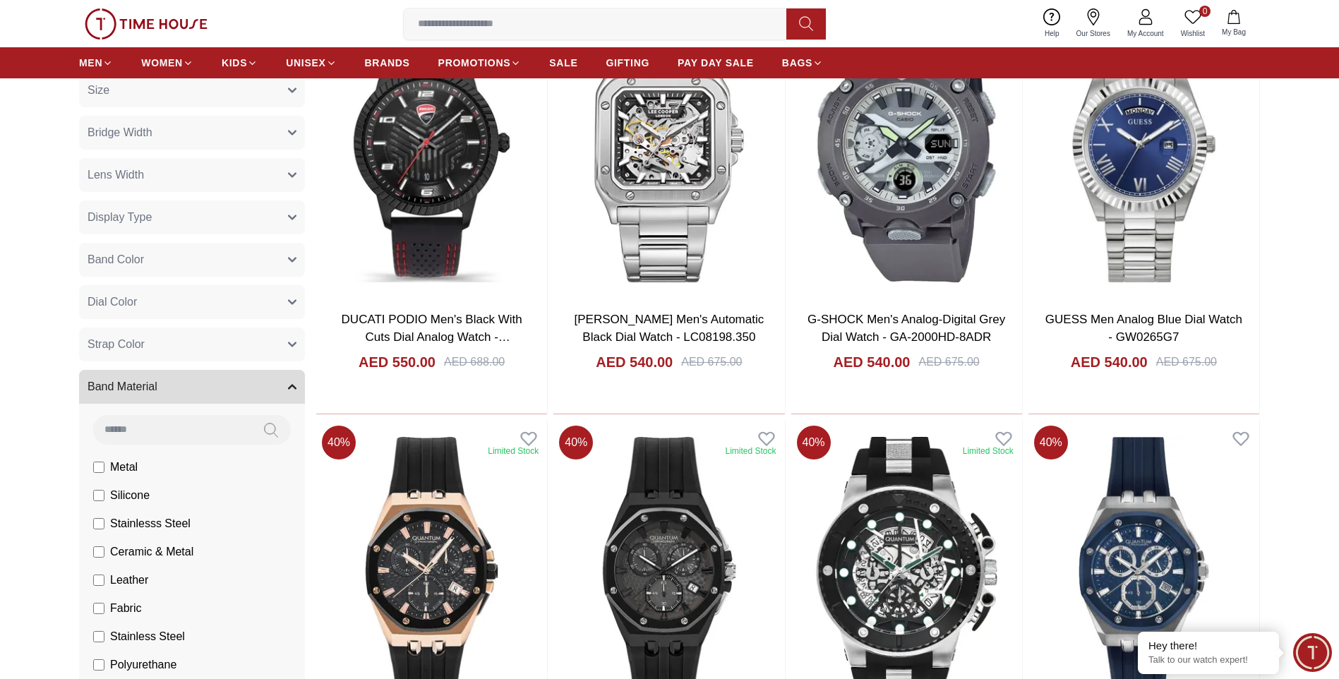
click at [138, 385] on span "Band Material" at bounding box center [123, 386] width 70 height 17
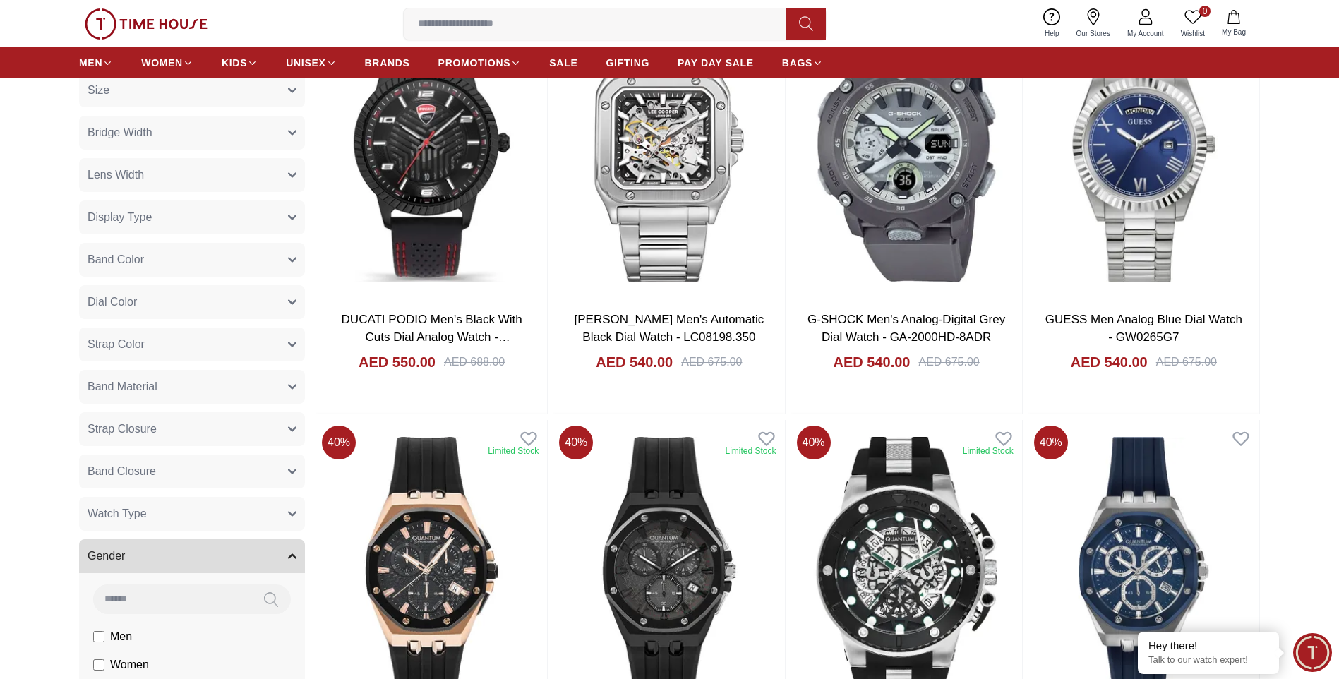
click at [125, 293] on button "Dial Color" at bounding box center [192, 302] width 226 height 34
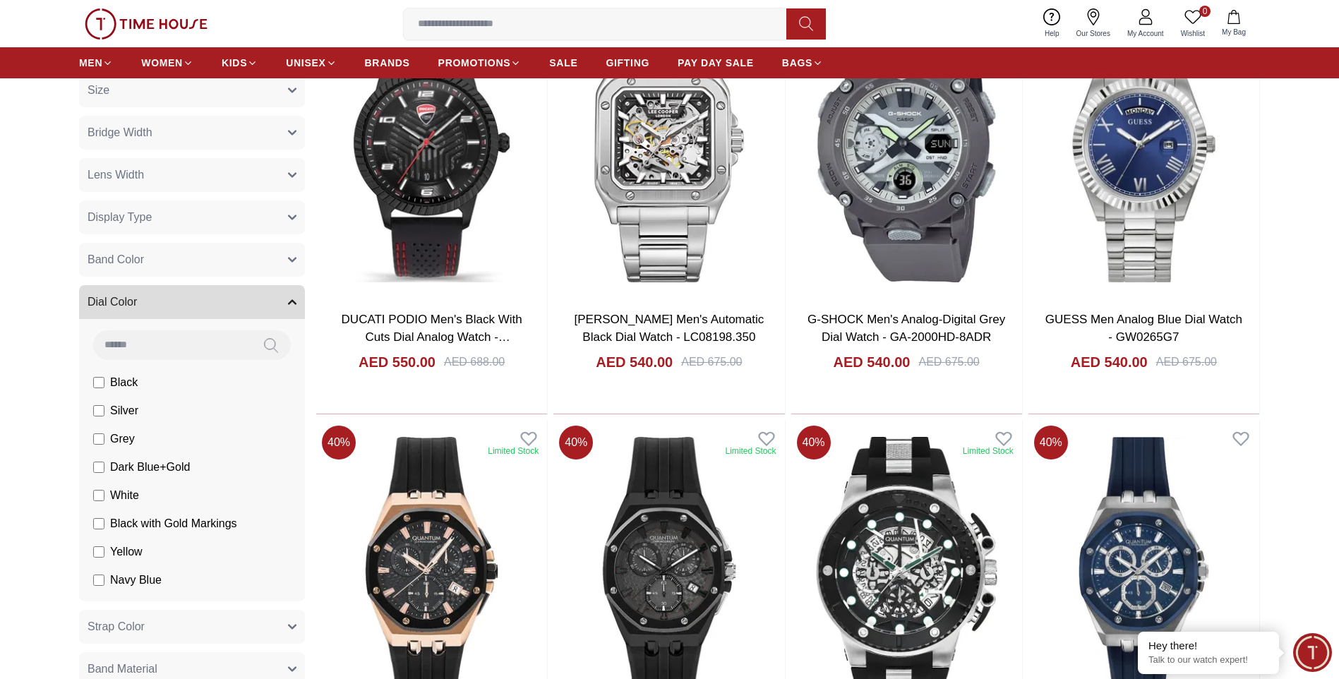
click at [129, 300] on span "Dial Color" at bounding box center [112, 302] width 49 height 17
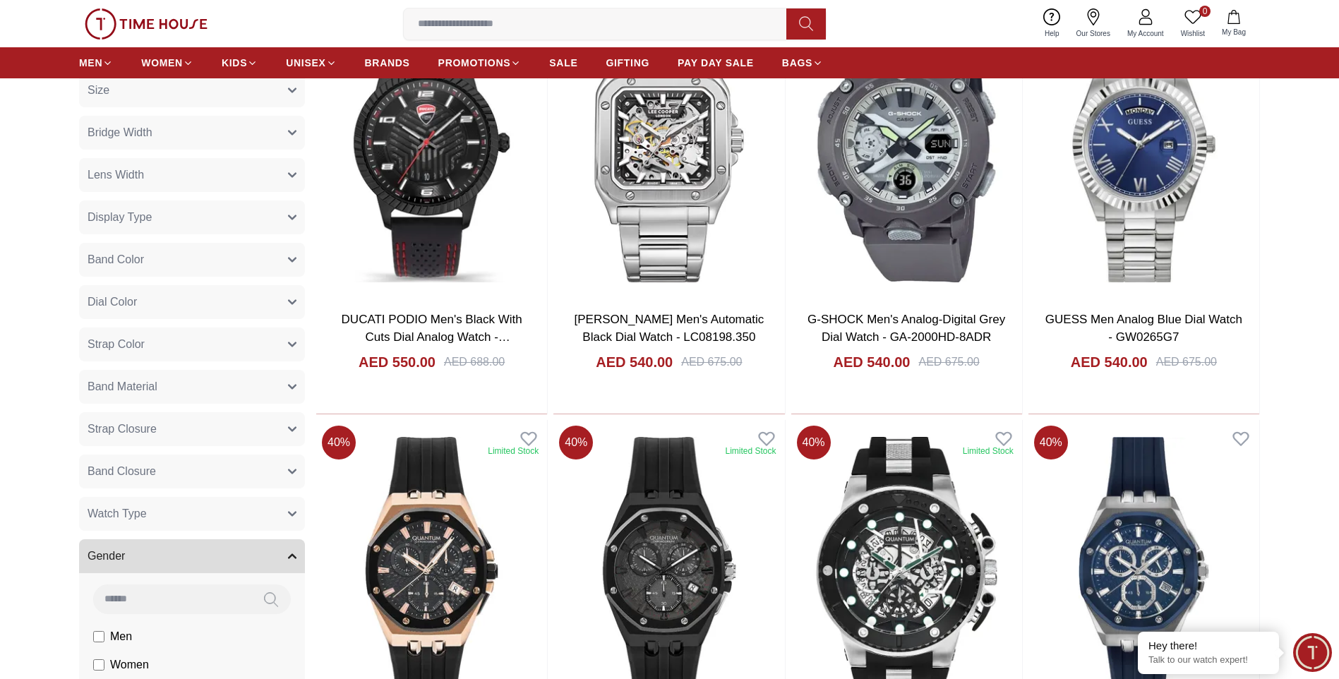
click at [149, 224] on span "Display Type" at bounding box center [120, 217] width 64 height 17
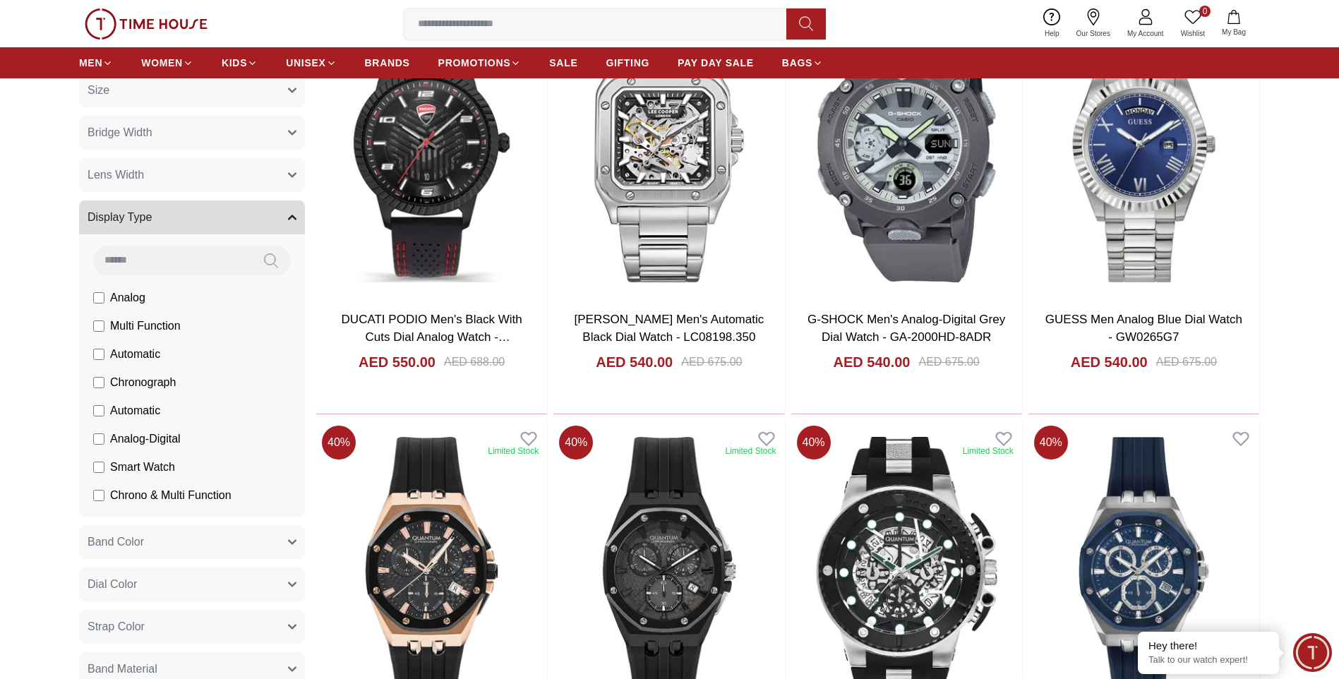
click at [186, 224] on button "Display Type" at bounding box center [192, 217] width 226 height 34
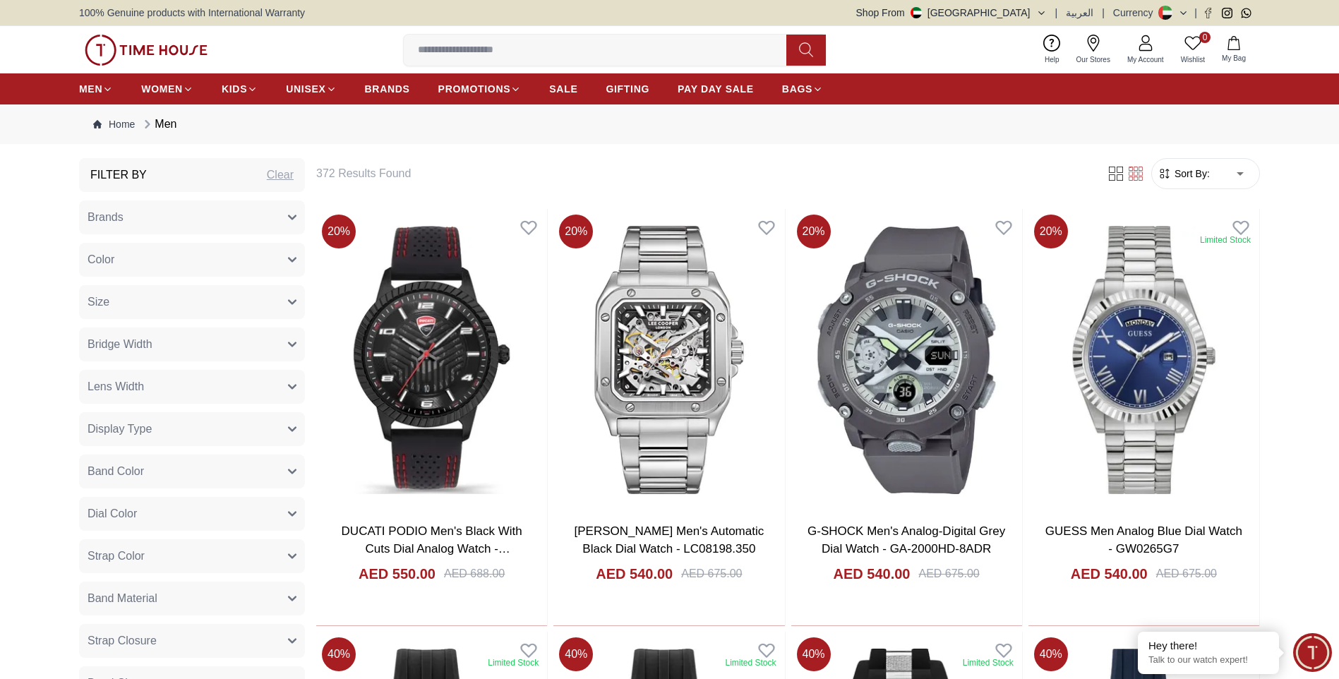
click at [140, 385] on span "Lens Width" at bounding box center [116, 386] width 56 height 17
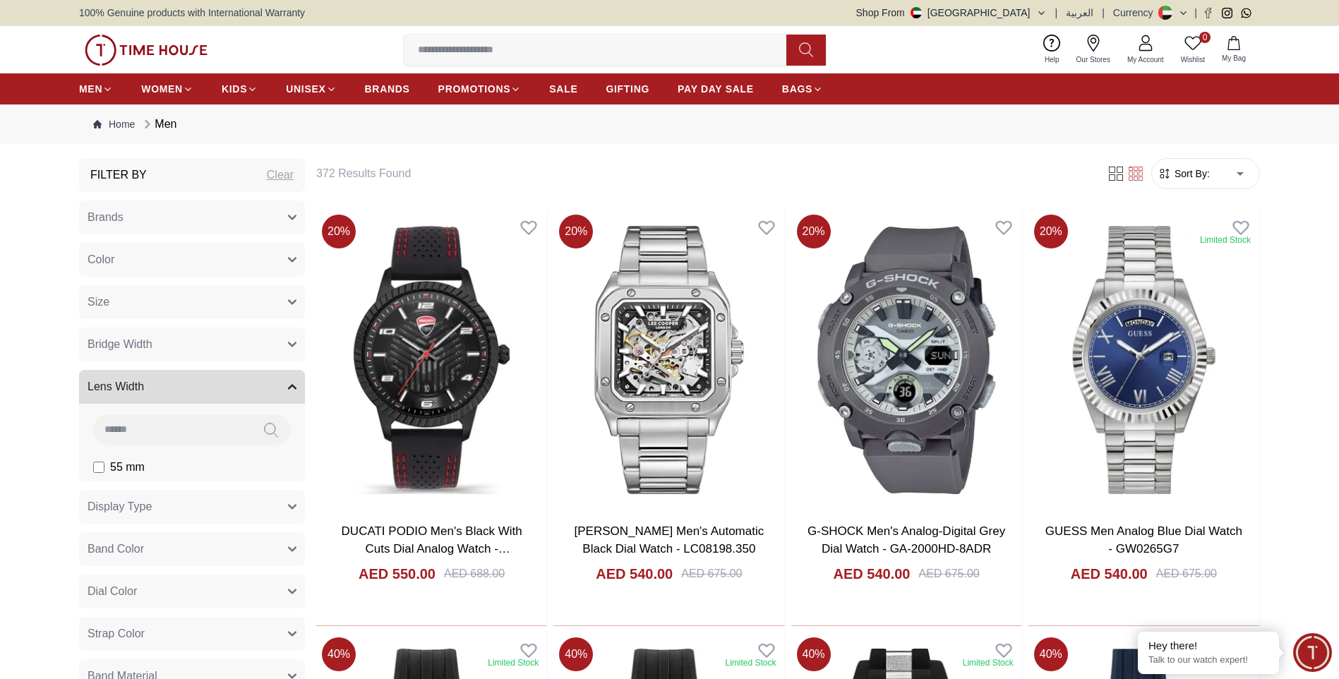
click at [140, 381] on span "Lens Width" at bounding box center [116, 386] width 56 height 17
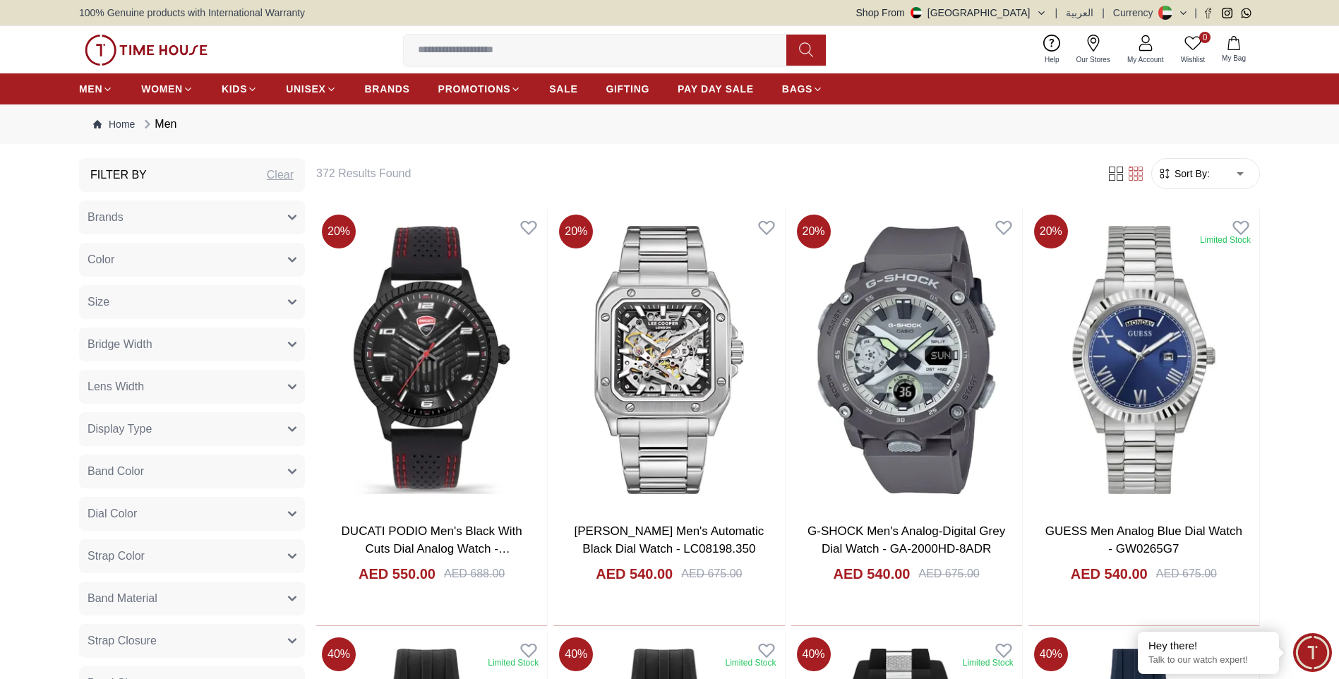
click at [146, 348] on span "Bridge Width" at bounding box center [120, 344] width 65 height 17
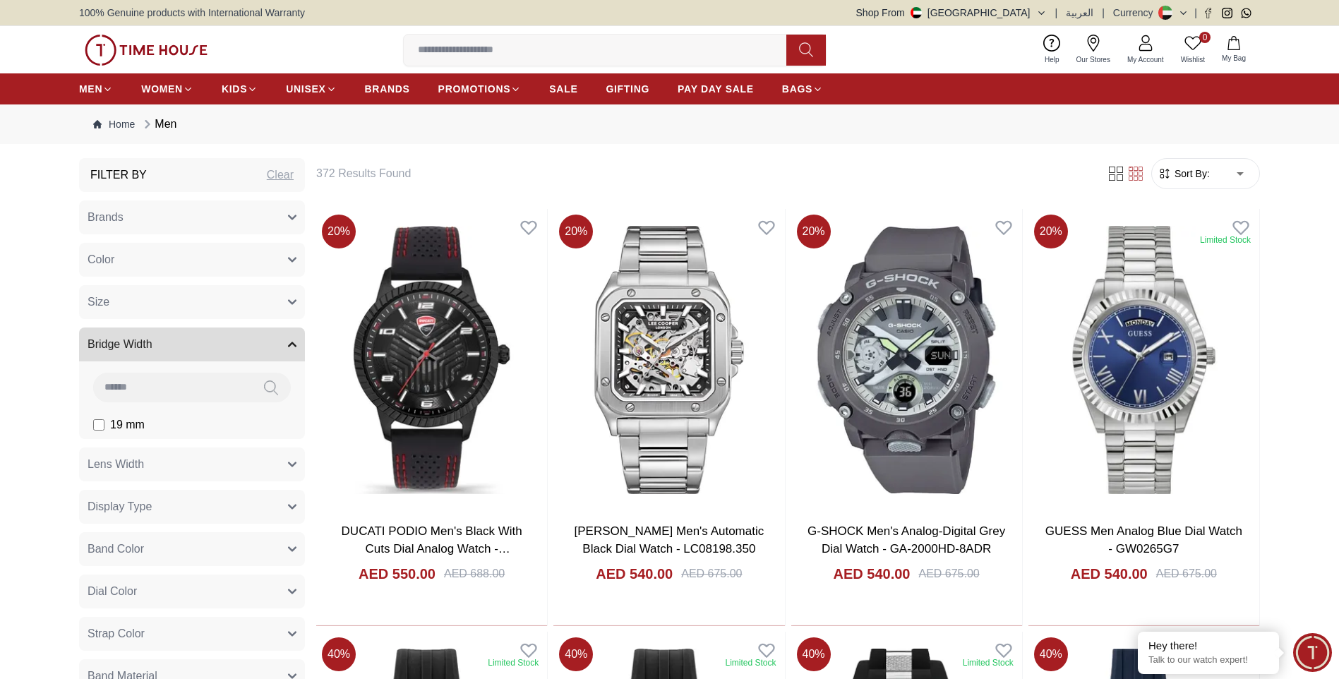
click at [146, 348] on span "Bridge Width" at bounding box center [120, 344] width 65 height 17
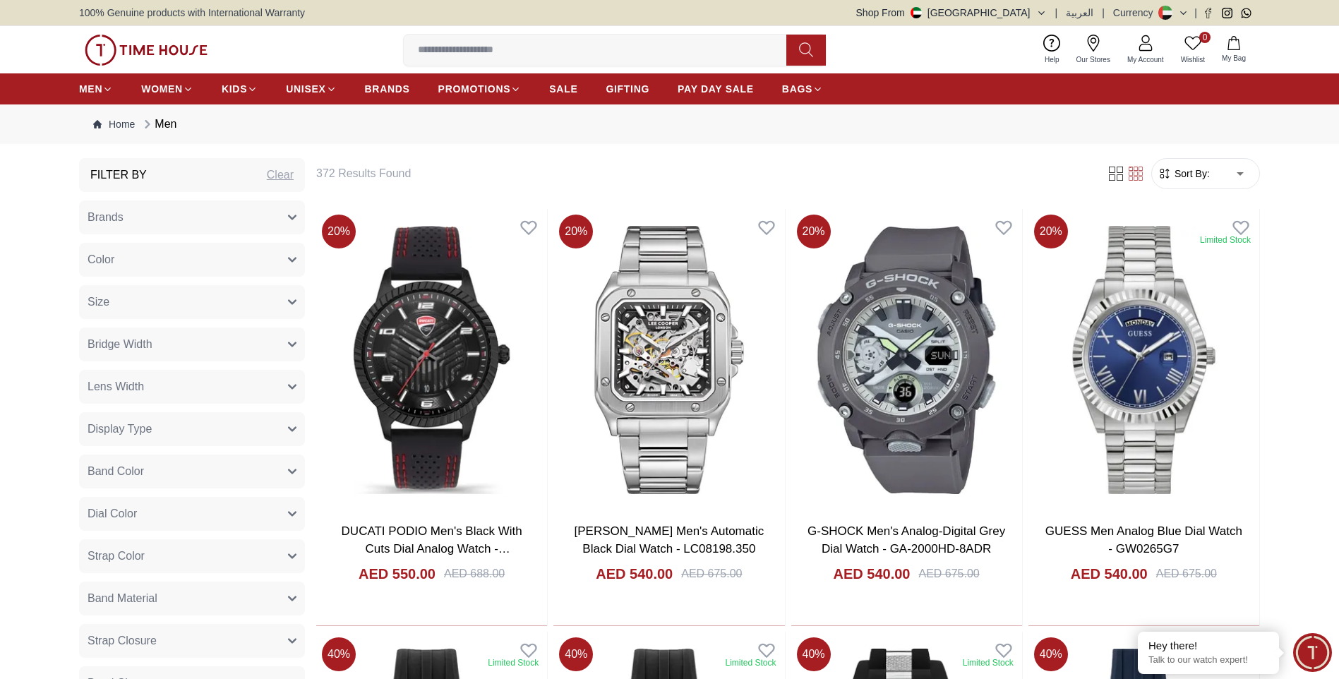
click at [149, 306] on button "Size" at bounding box center [192, 302] width 226 height 34
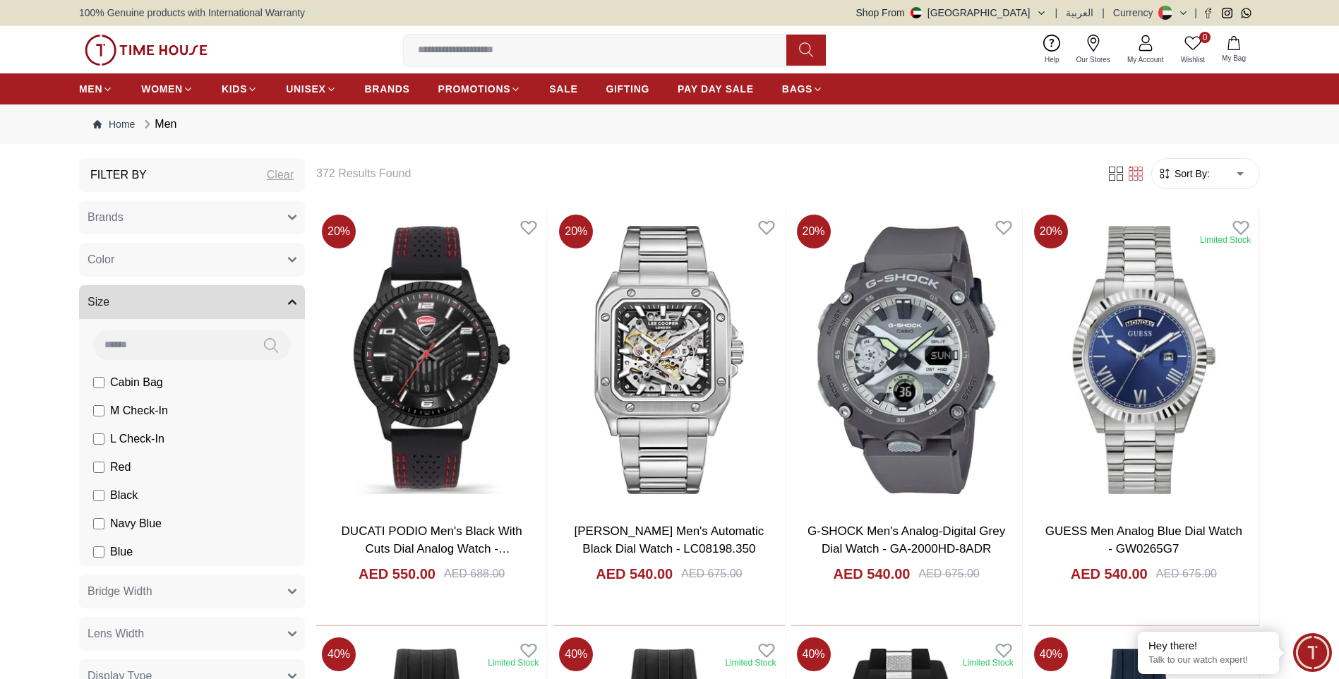
click at [149, 306] on button "Size" at bounding box center [192, 302] width 226 height 34
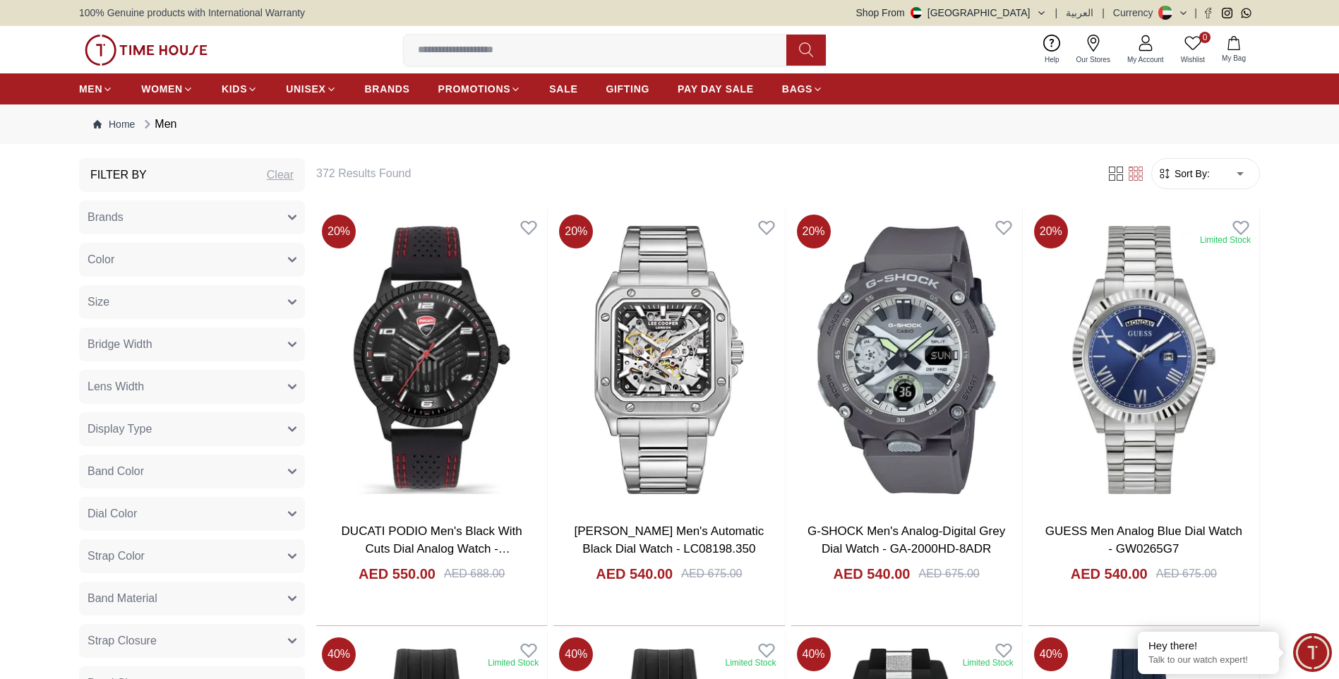
click at [148, 258] on button "Color" at bounding box center [192, 260] width 226 height 34
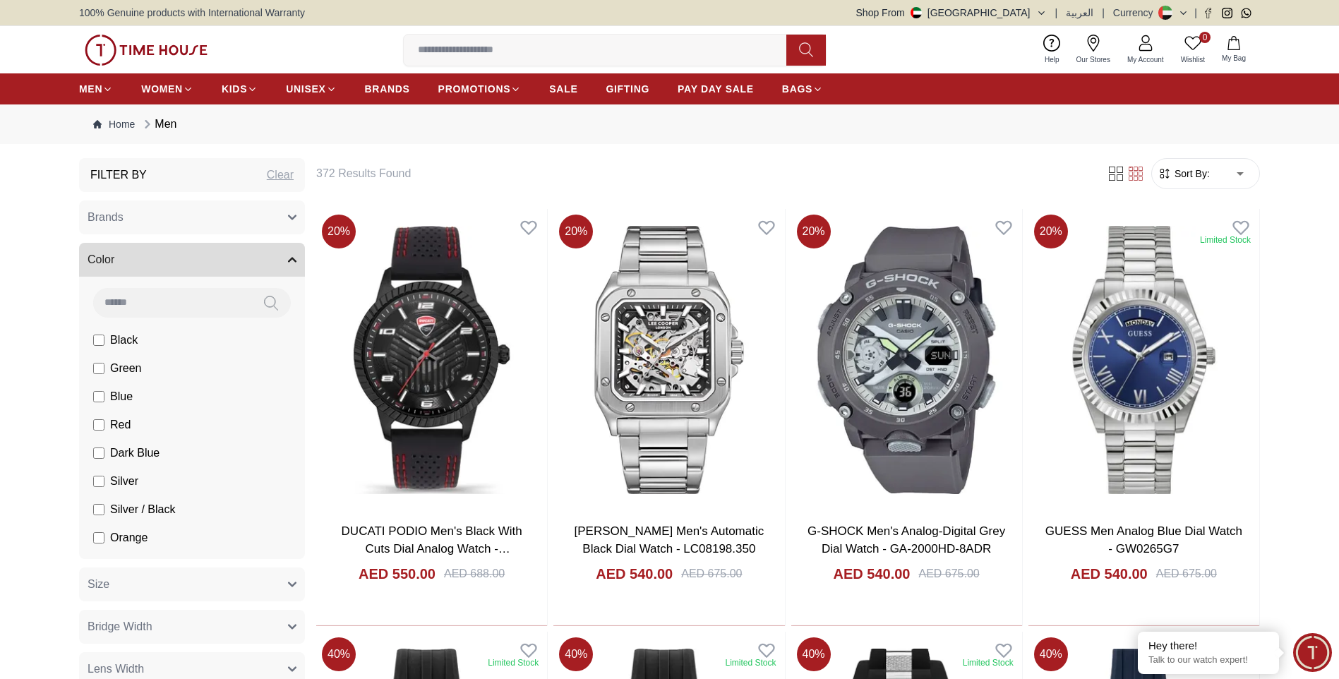
click at [145, 260] on button "Color" at bounding box center [192, 260] width 226 height 34
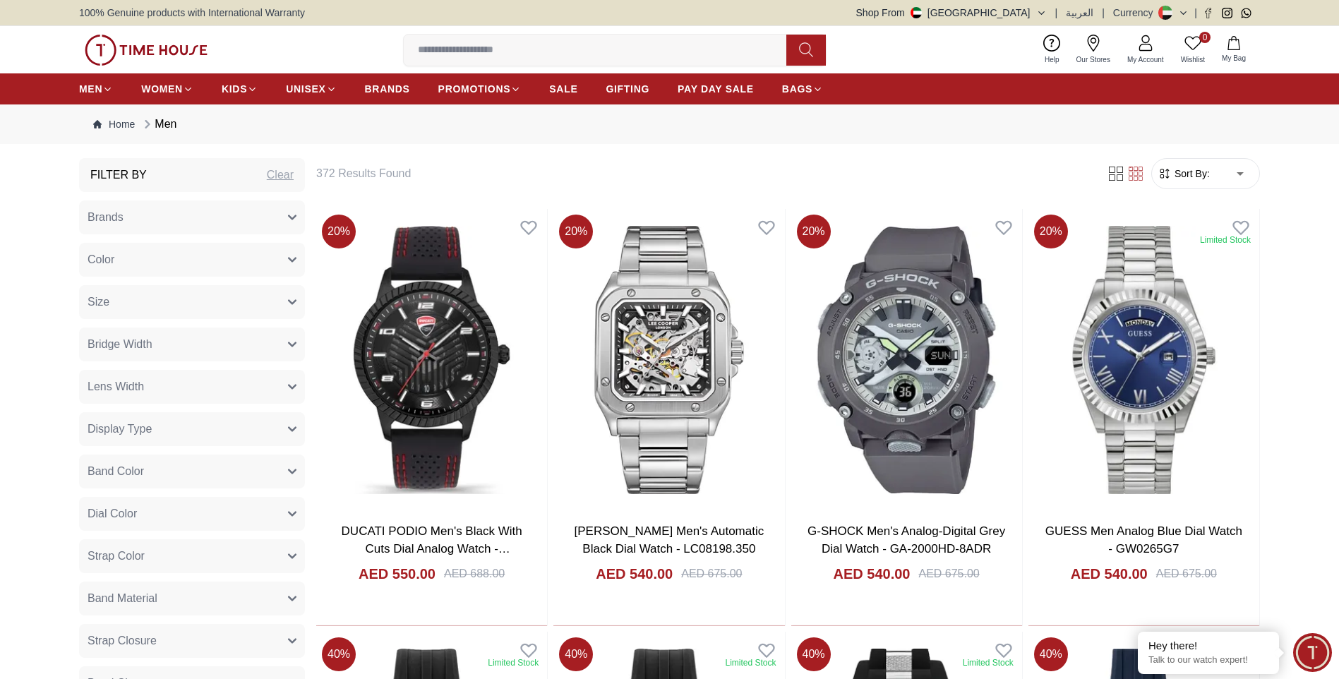
click at [136, 223] on button "Brands" at bounding box center [192, 217] width 226 height 34
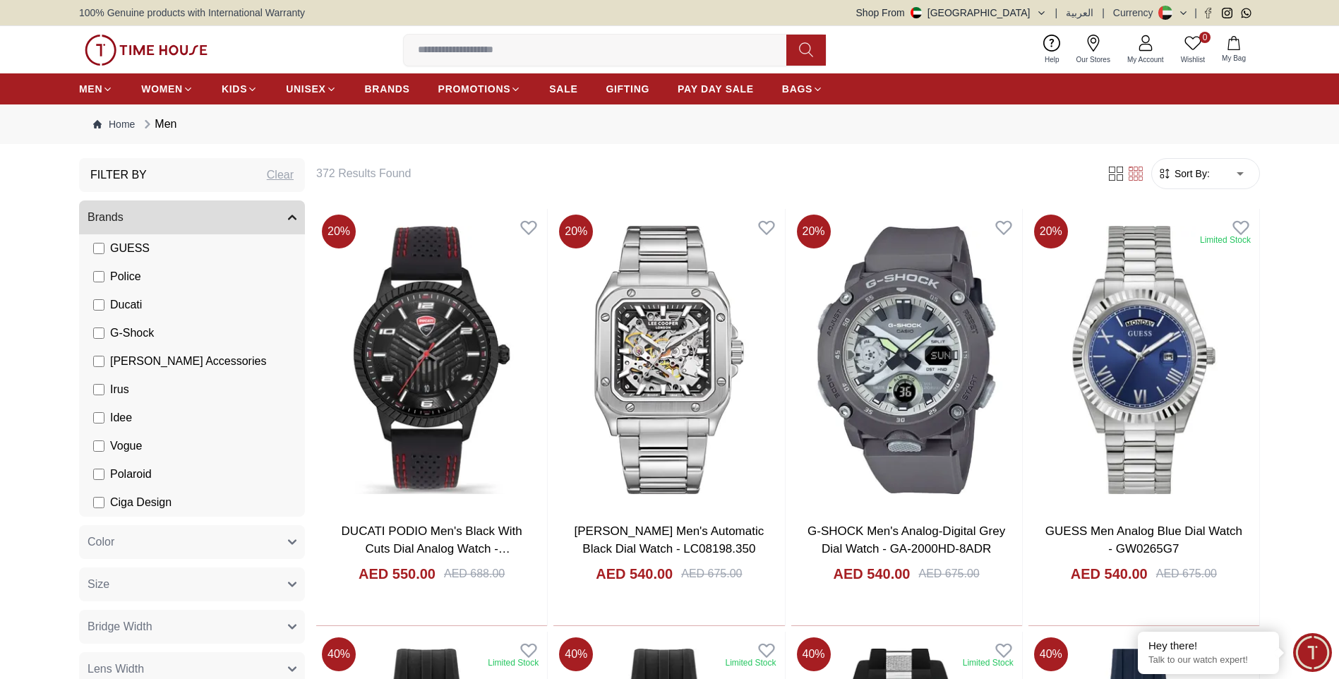
scroll to position [303, 0]
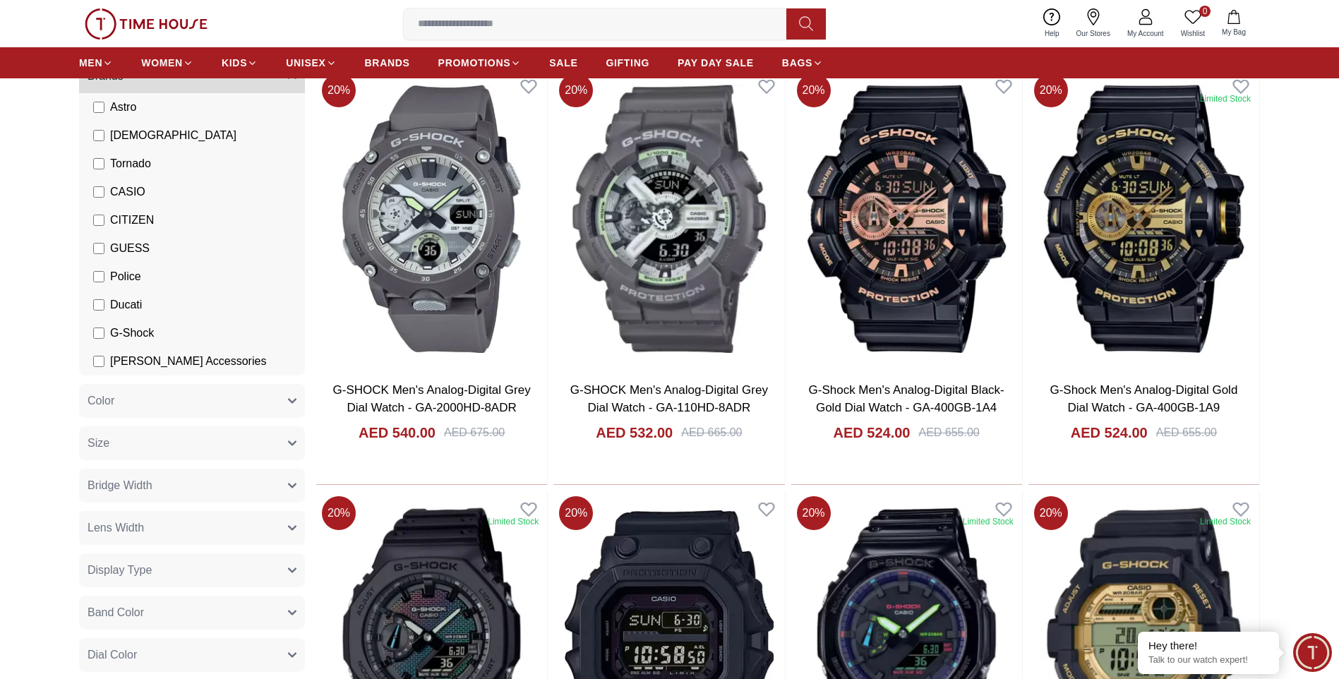
scroll to position [21, 0]
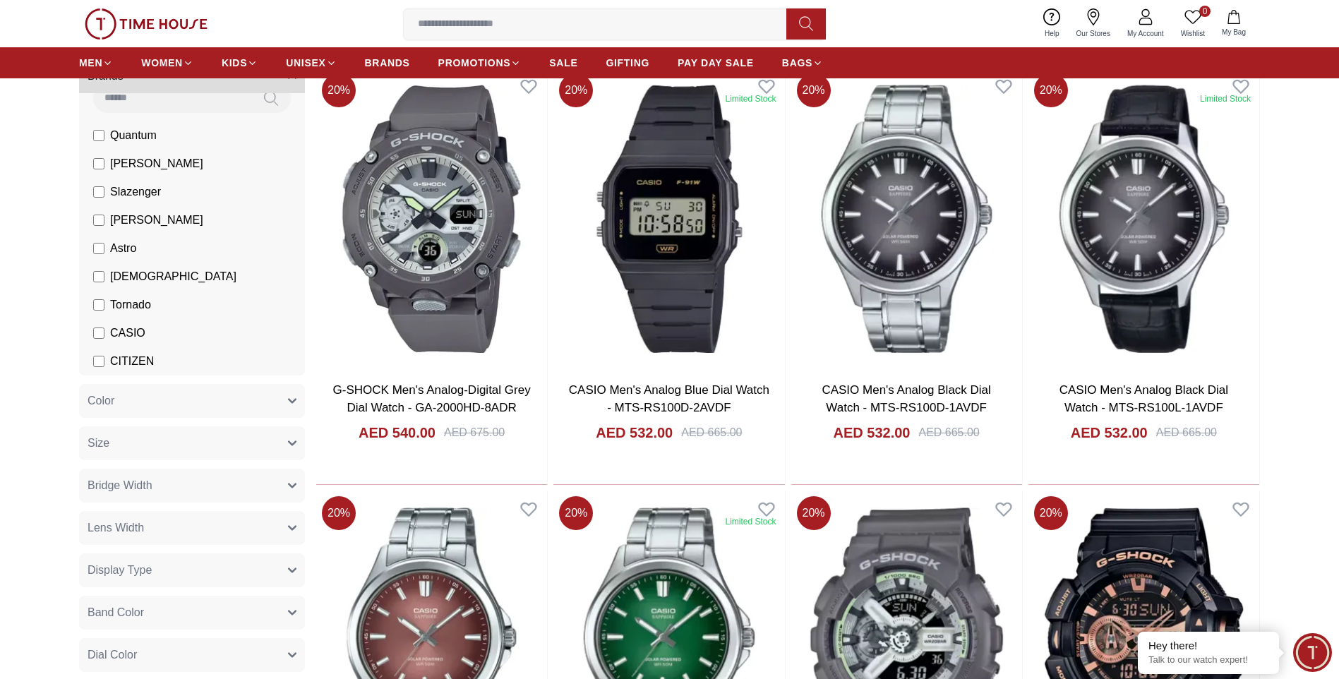
scroll to position [162, 0]
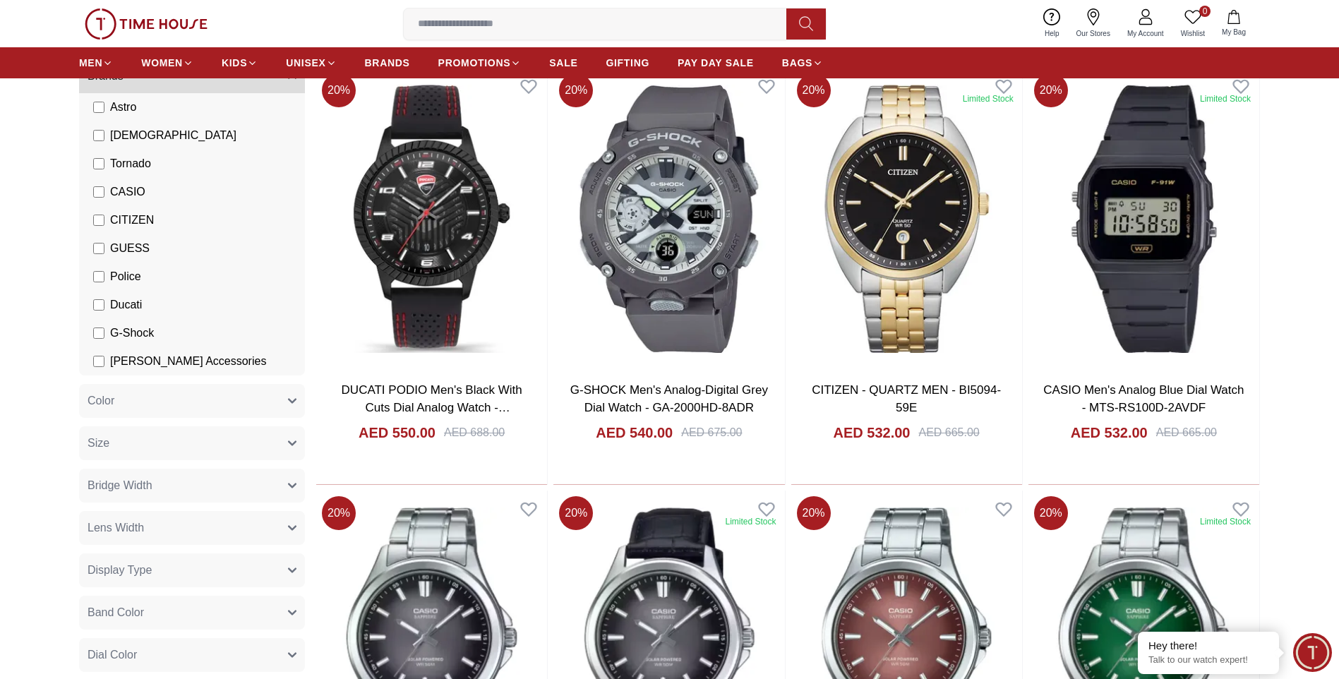
scroll to position [21, 0]
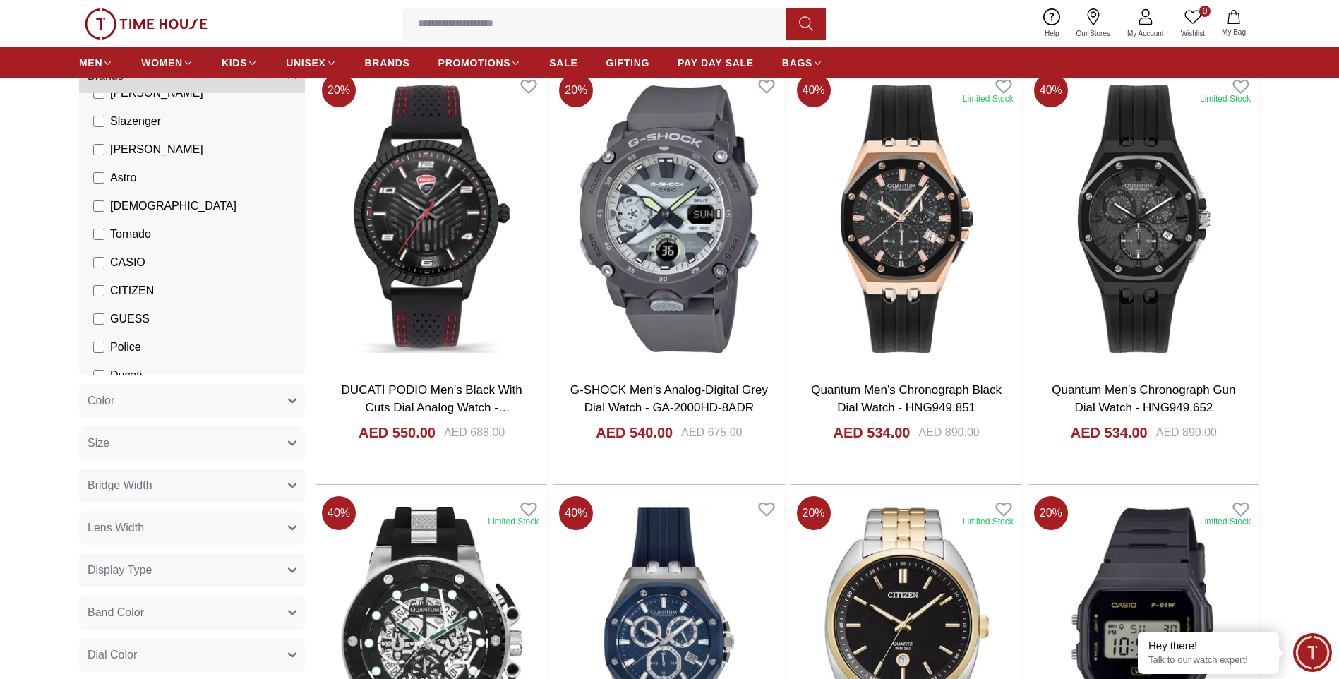
scroll to position [162, 0]
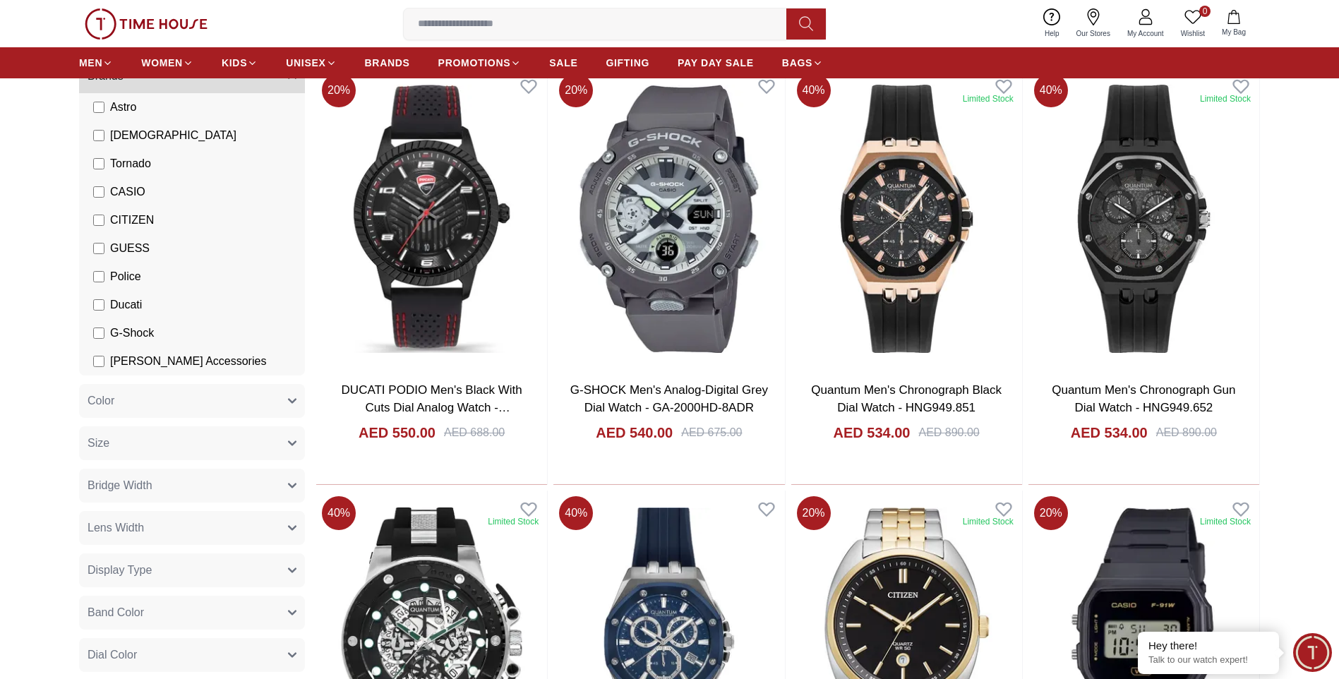
click at [104, 307] on label "Ducati" at bounding box center [117, 304] width 49 height 17
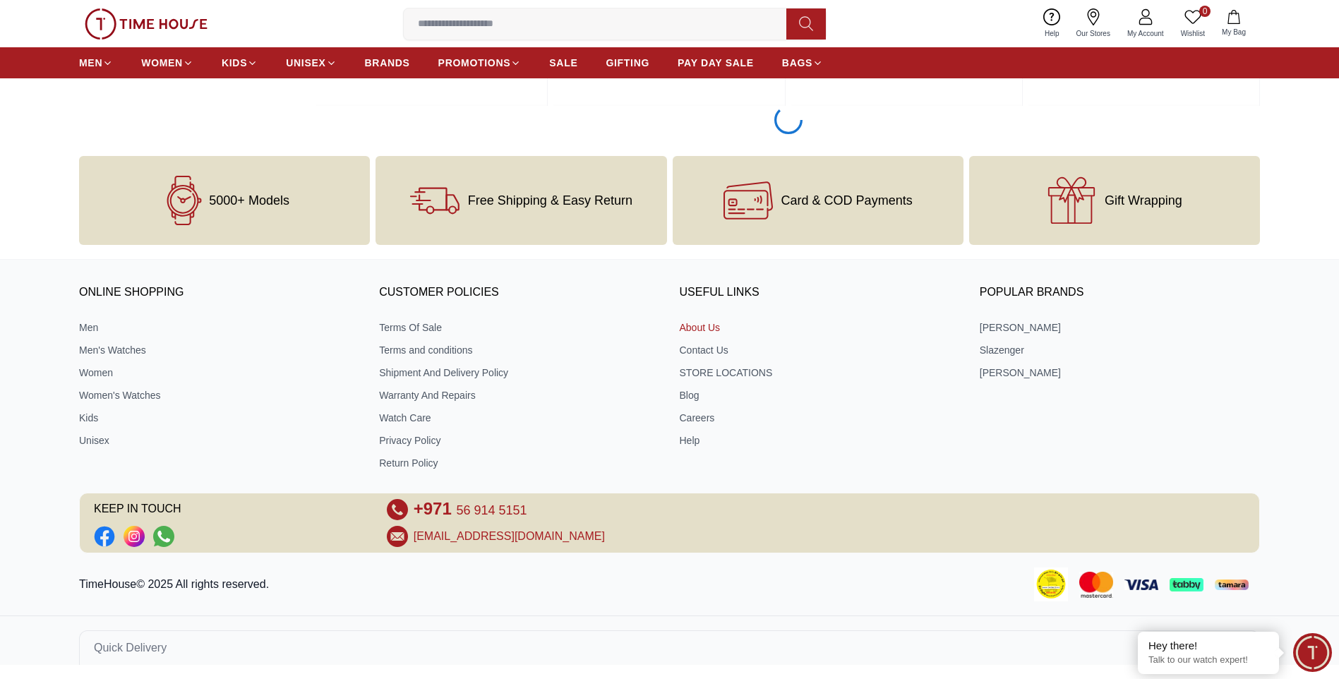
scroll to position [1928, 0]
